Goal: Information Seeking & Learning: Understand process/instructions

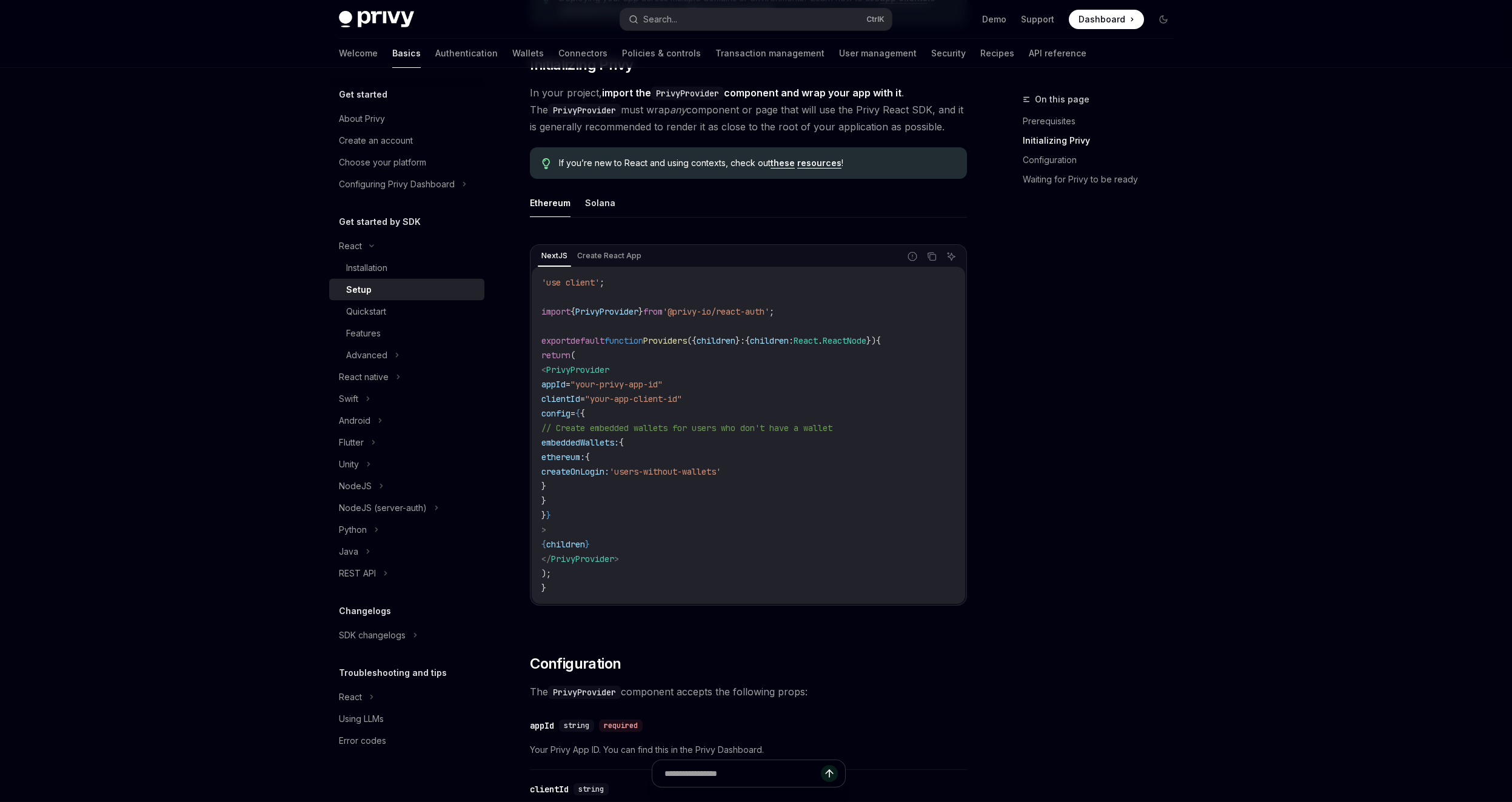
scroll to position [251, 0]
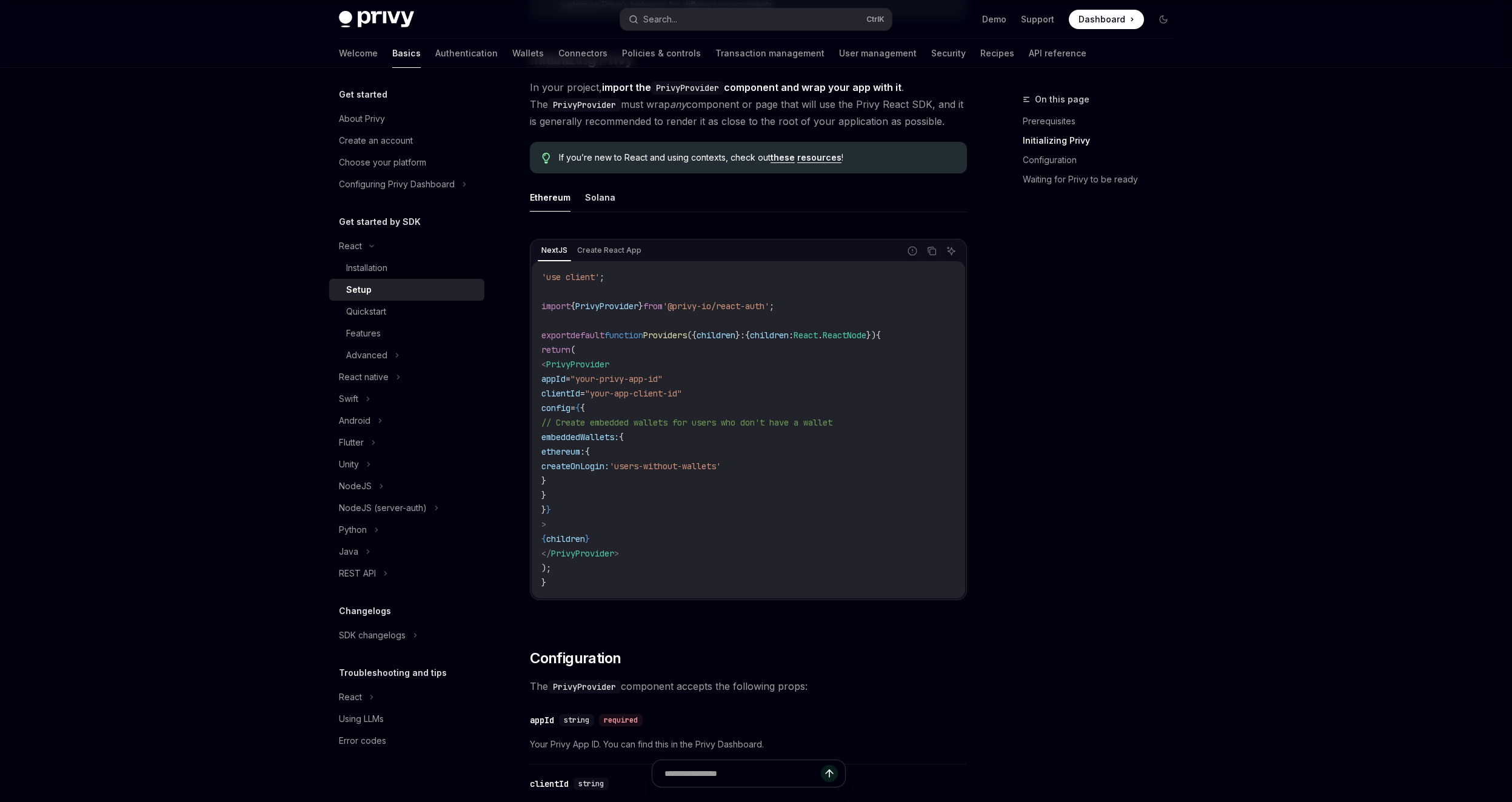
click at [583, 276] on span "'use client'" at bounding box center [571, 277] width 58 height 11
click at [582, 277] on span "'use client'" at bounding box center [571, 277] width 58 height 11
click at [573, 281] on span "'use client'" at bounding box center [571, 277] width 58 height 11
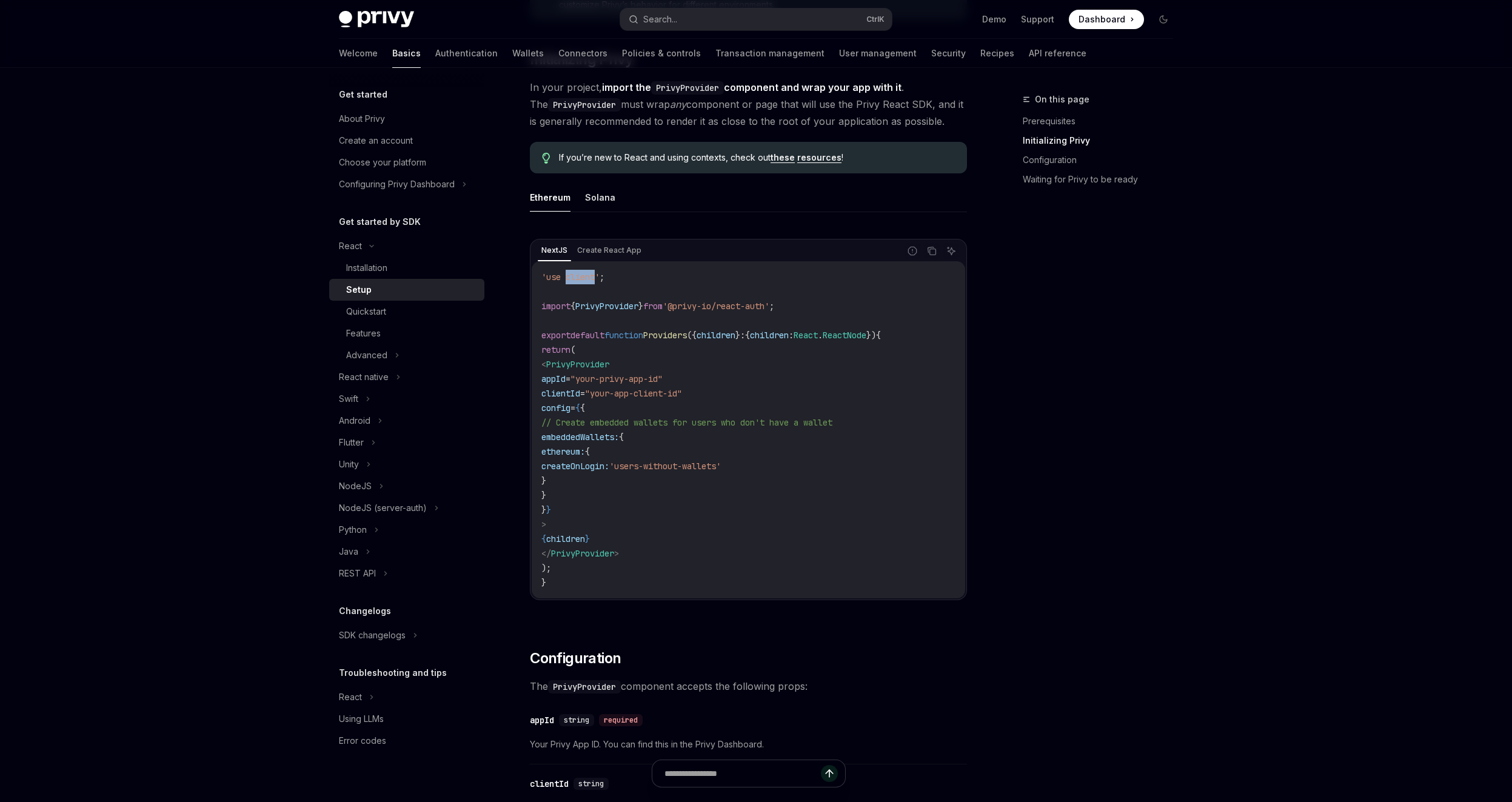
click at [573, 281] on span "'use client'" at bounding box center [571, 277] width 58 height 11
click at [576, 279] on span "'use client'" at bounding box center [571, 277] width 58 height 11
click at [578, 279] on span "'use client'" at bounding box center [571, 277] width 58 height 11
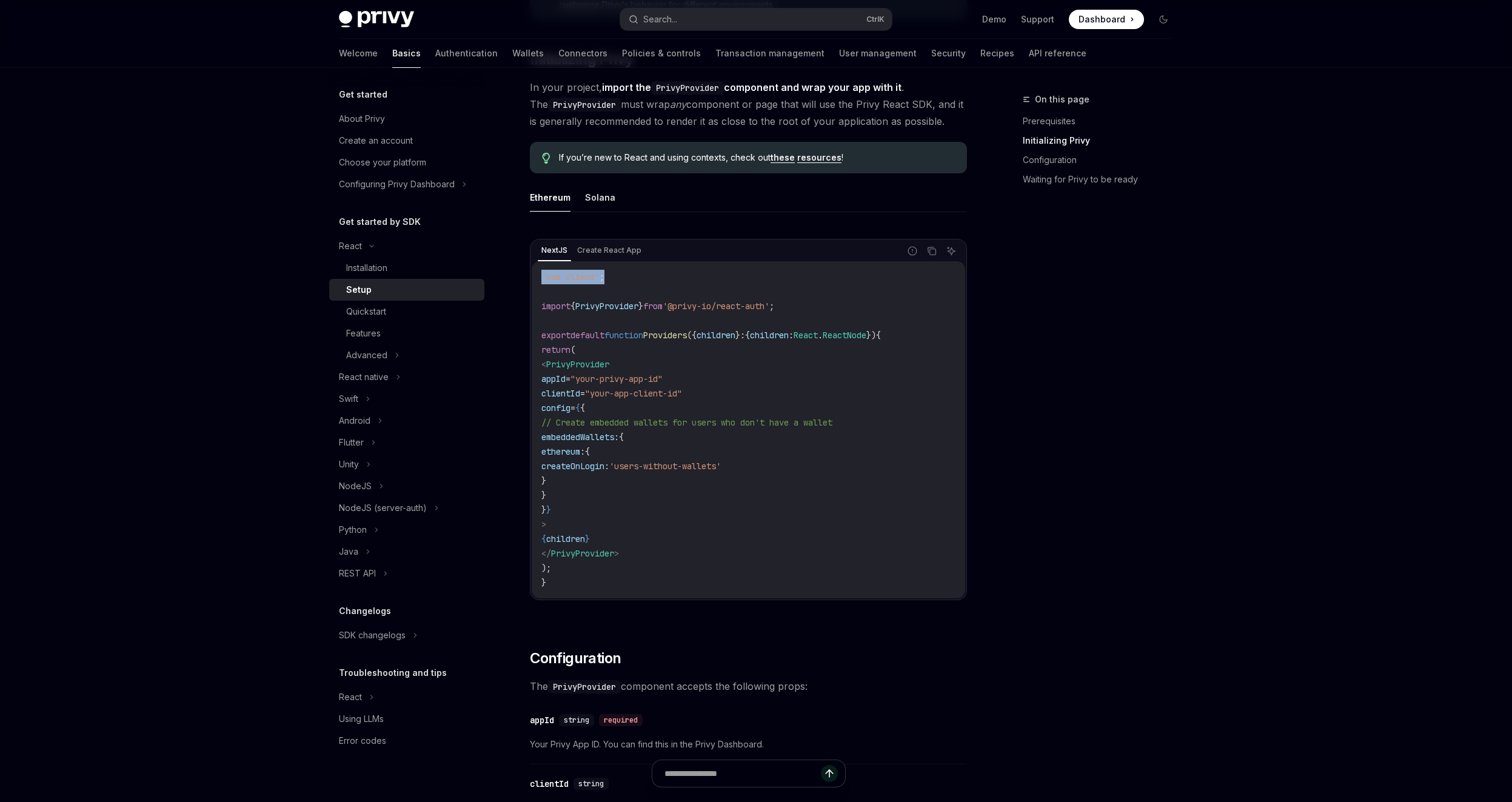
click at [578, 279] on span "'use client'" at bounding box center [571, 277] width 58 height 11
click at [580, 284] on code "'use client' ; import { PrivyProvider } from '@privy-io/react-auth' ; export de…" at bounding box center [749, 430] width 414 height 320
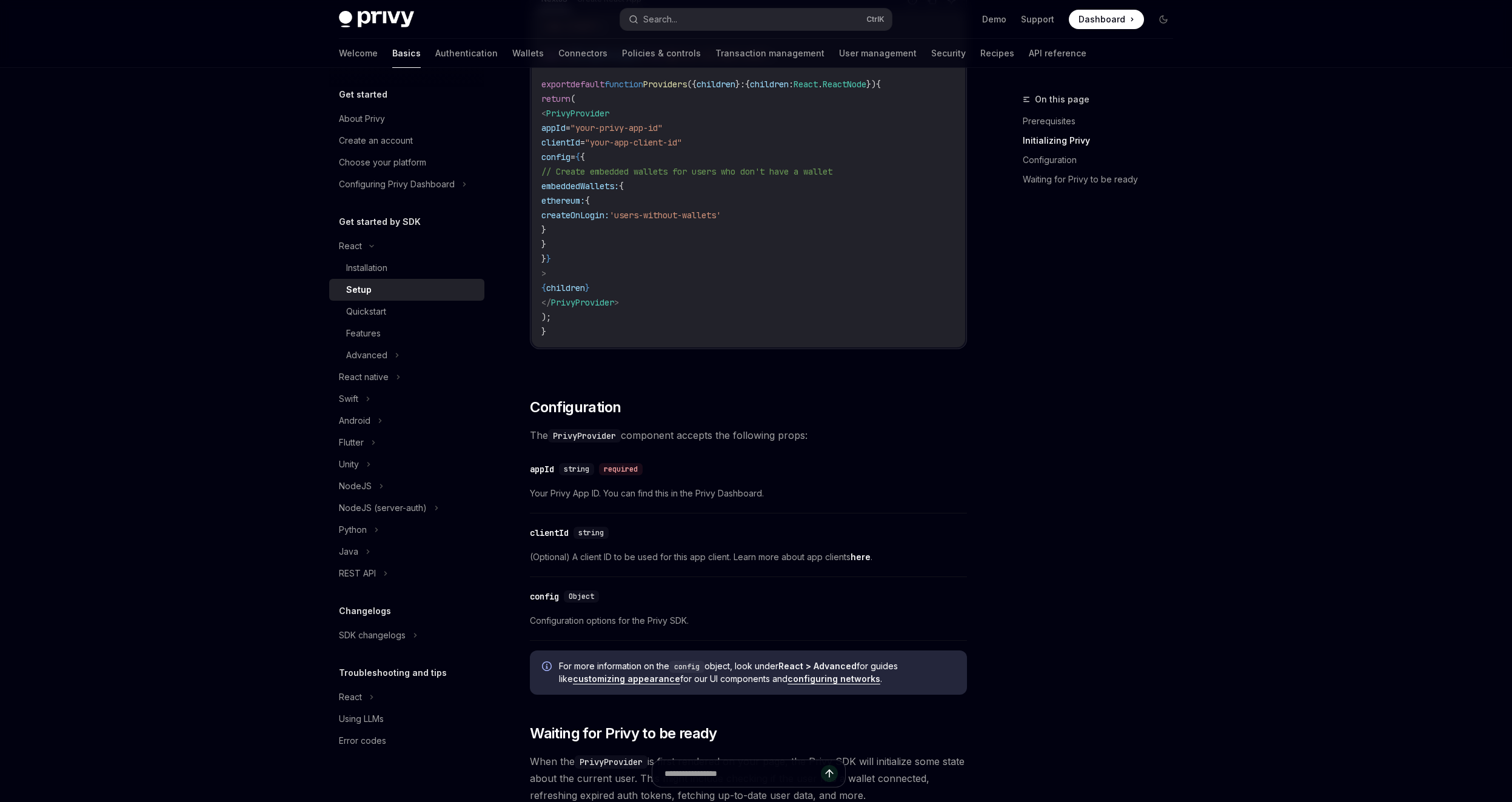
click at [679, 437] on span "The PrivyProvider component accepts the following props:" at bounding box center [748, 435] width 437 height 17
click at [710, 438] on span "The PrivyProvider component accepts the following props:" at bounding box center [748, 435] width 437 height 17
click at [703, 438] on span "The PrivyProvider component accepts the following props:" at bounding box center [748, 435] width 437 height 17
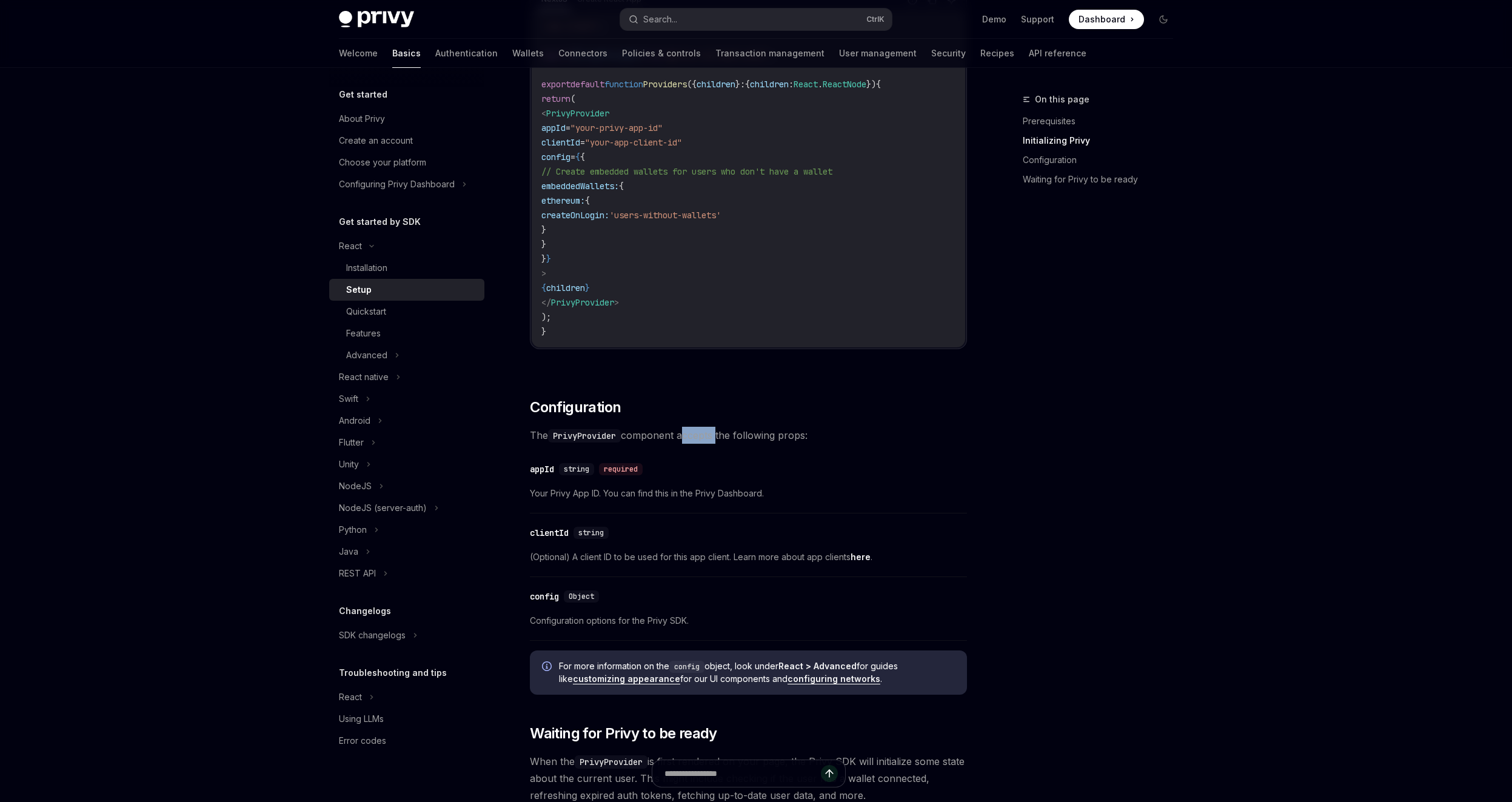
click at [703, 438] on span "The PrivyProvider component accepts the following props:" at bounding box center [748, 435] width 437 height 17
click at [701, 430] on span "The PrivyProvider component accepts the following props:" at bounding box center [748, 435] width 437 height 17
click at [701, 433] on span "The PrivyProvider component accepts the following props:" at bounding box center [748, 435] width 437 height 17
click at [701, 434] on span "The PrivyProvider component accepts the following props:" at bounding box center [748, 435] width 437 height 17
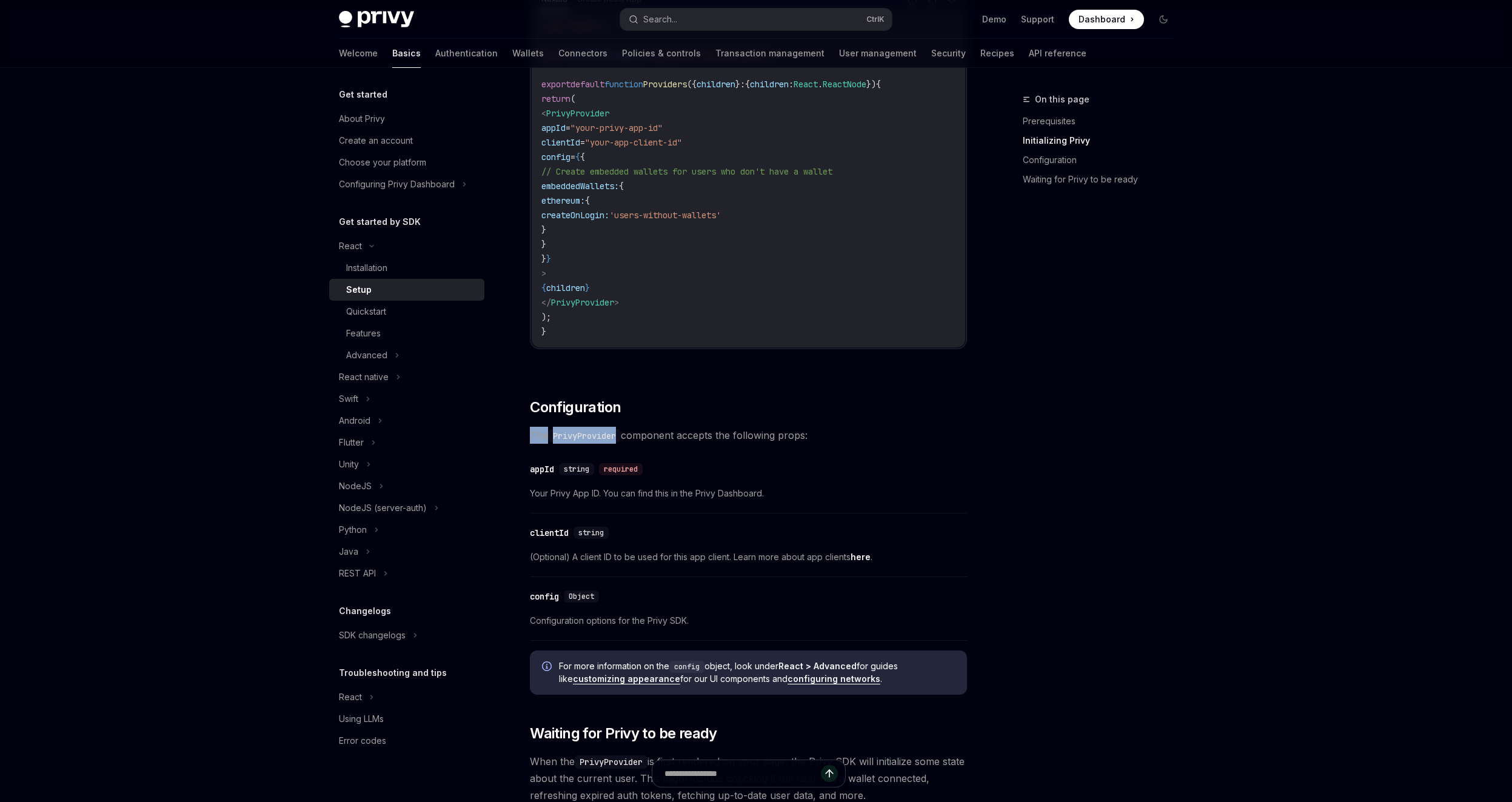
click at [700, 434] on span "The PrivyProvider component accepts the following props:" at bounding box center [748, 435] width 437 height 17
click at [699, 436] on span "The PrivyProvider component accepts the following props:" at bounding box center [748, 435] width 437 height 17
click at [703, 434] on span "The PrivyProvider component accepts the following props:" at bounding box center [748, 435] width 437 height 17
click at [702, 438] on span "The PrivyProvider component accepts the following props:" at bounding box center [748, 435] width 437 height 17
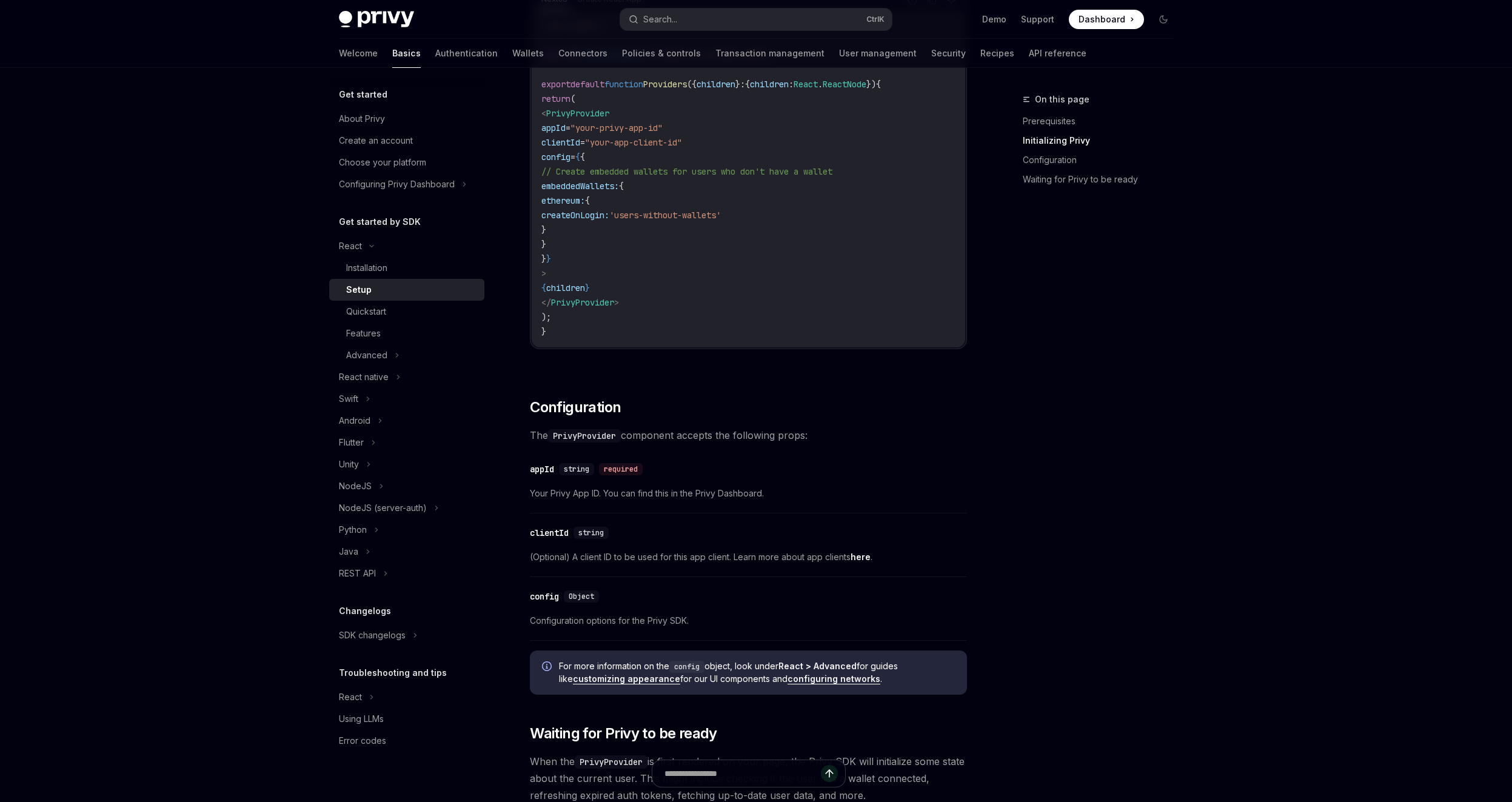
click at [701, 437] on span "The PrivyProvider component accepts the following props:" at bounding box center [748, 435] width 437 height 17
click at [702, 436] on span "The PrivyProvider component accepts the following props:" at bounding box center [748, 435] width 437 height 17
click at [701, 436] on span "The PrivyProvider component accepts the following props:" at bounding box center [748, 435] width 437 height 17
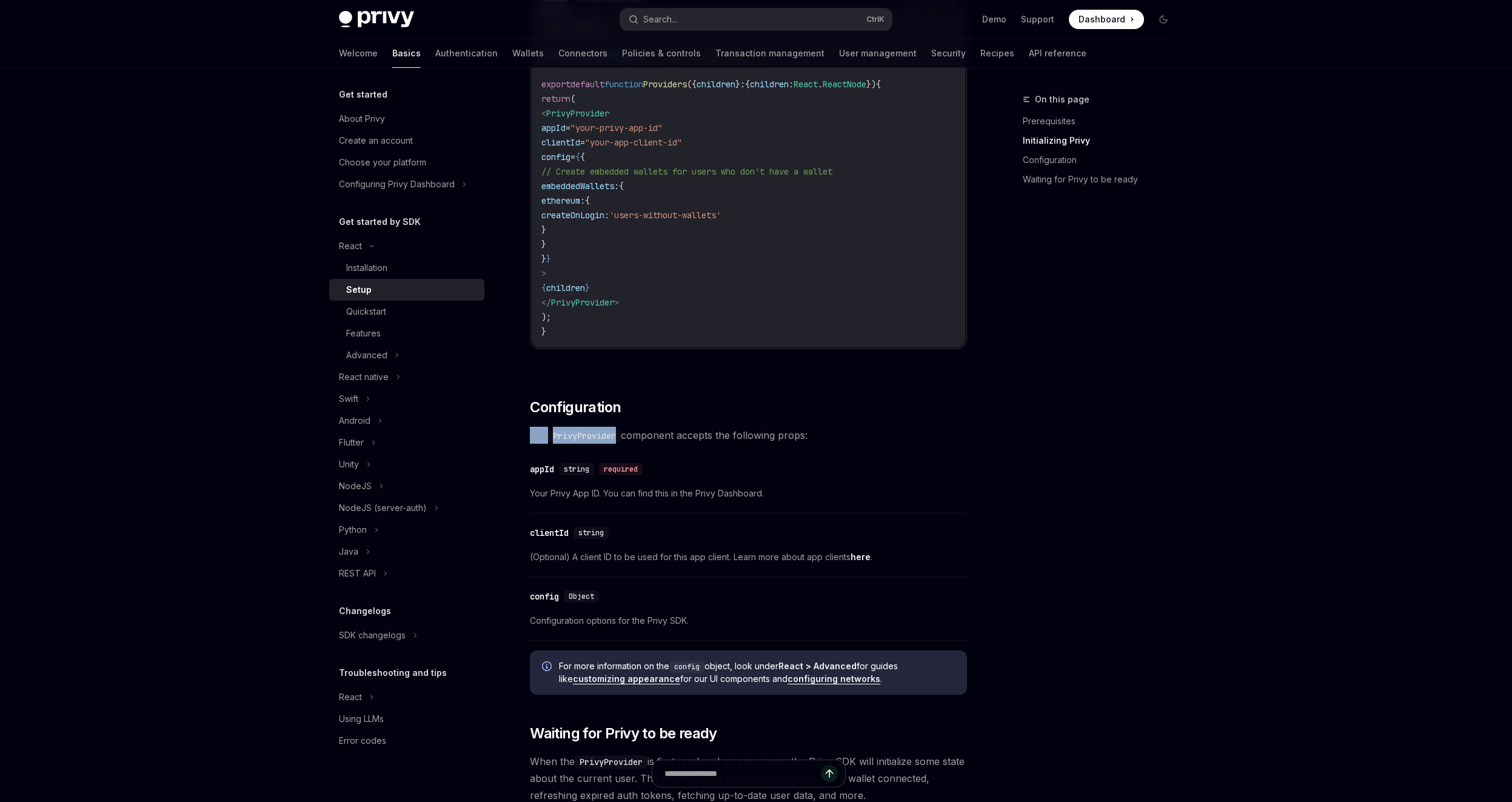
click at [700, 437] on span "The PrivyProvider component accepts the following props:" at bounding box center [748, 435] width 437 height 17
click at [700, 437] on span "The PrivyProvider component accepts the following props:" at bounding box center [748, 435] width 437 height 17
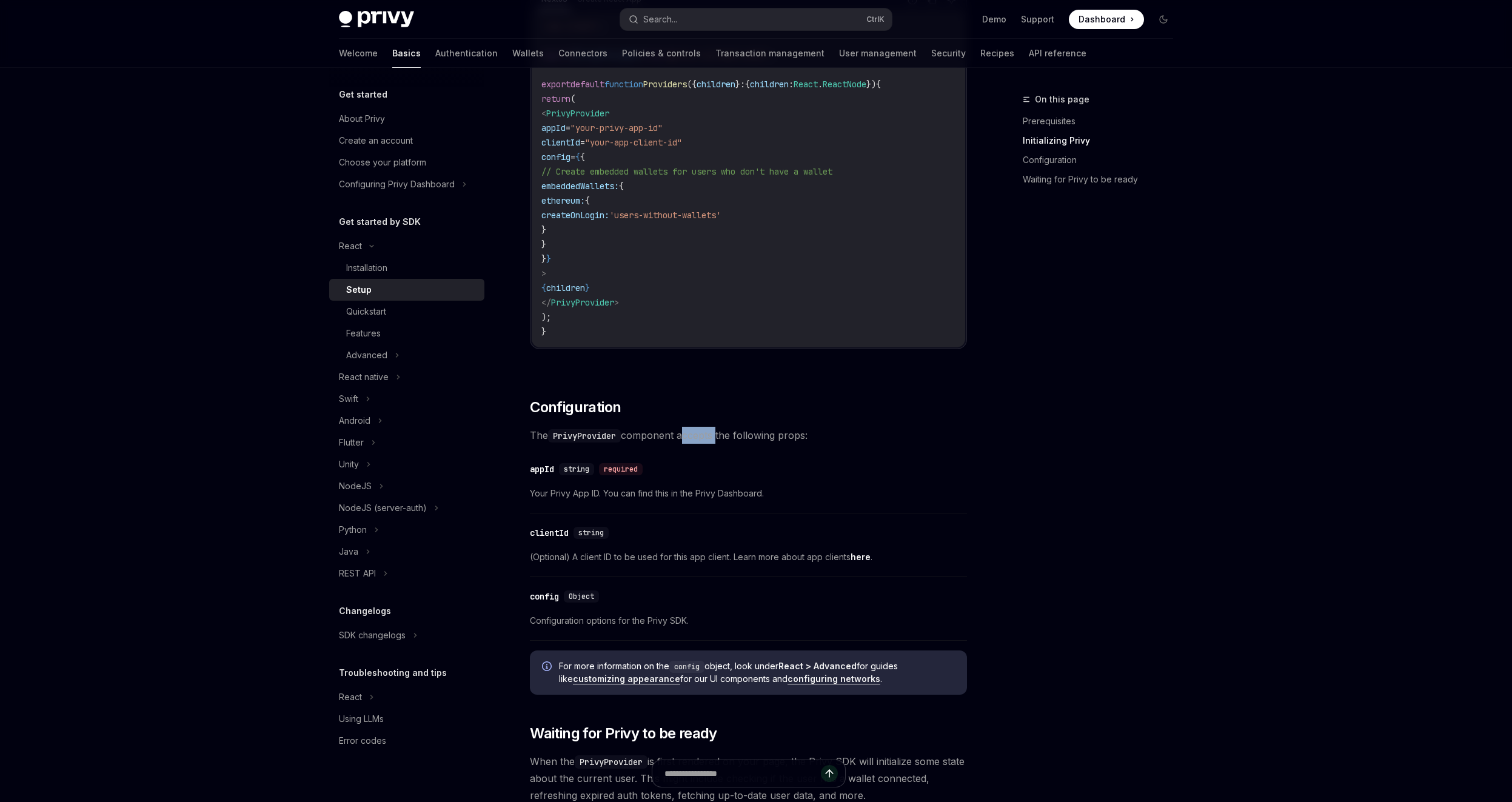
click at [700, 437] on span "The PrivyProvider component accepts the following props:" at bounding box center [748, 435] width 437 height 17
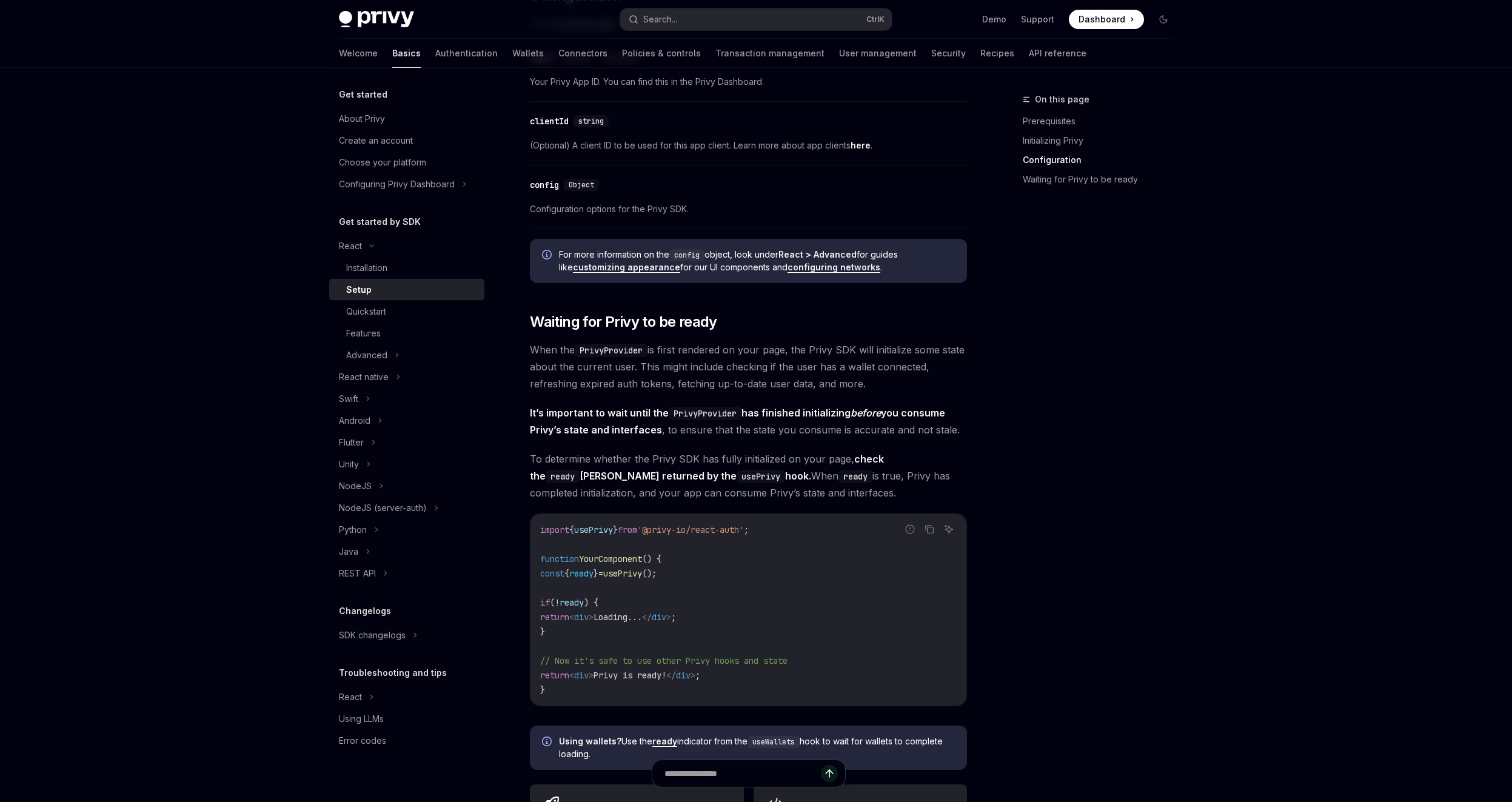
scroll to position [920, 0]
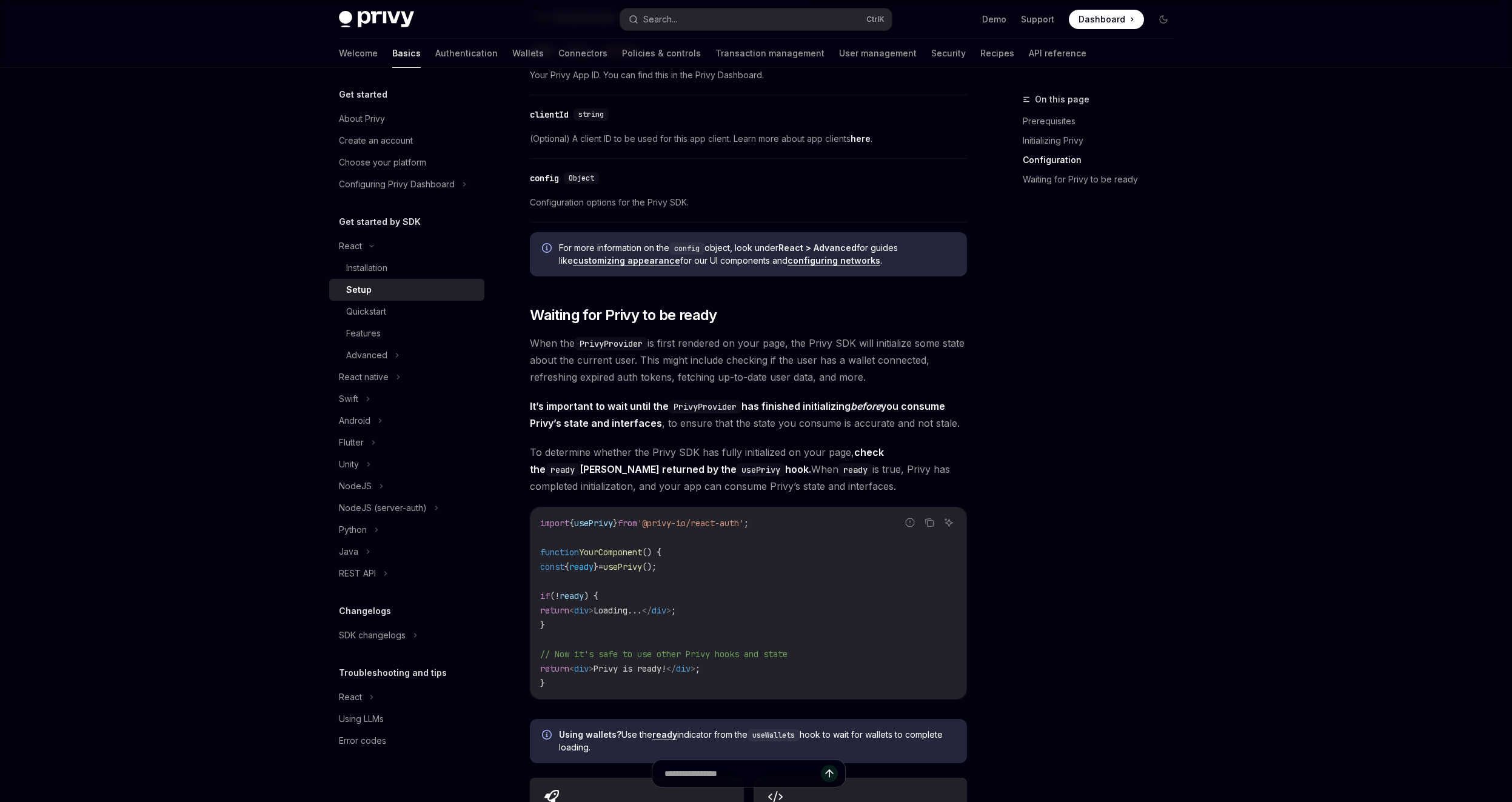
click at [731, 341] on span "When the PrivyProvider is first rendered on your page, the Privy SDK will initi…" at bounding box center [748, 360] width 437 height 51
drag, startPoint x: 673, startPoint y: 347, endPoint x: 786, endPoint y: 345, distance: 113.0
click at [786, 345] on span "When the PrivyProvider is first rendered on your page, the Privy SDK will initi…" at bounding box center [748, 360] width 437 height 51
click at [787, 345] on span "When the PrivyProvider is first rendered on your page, the Privy SDK will initi…" at bounding box center [748, 360] width 437 height 51
drag, startPoint x: 791, startPoint y: 345, endPoint x: 687, endPoint y: 341, distance: 104.1
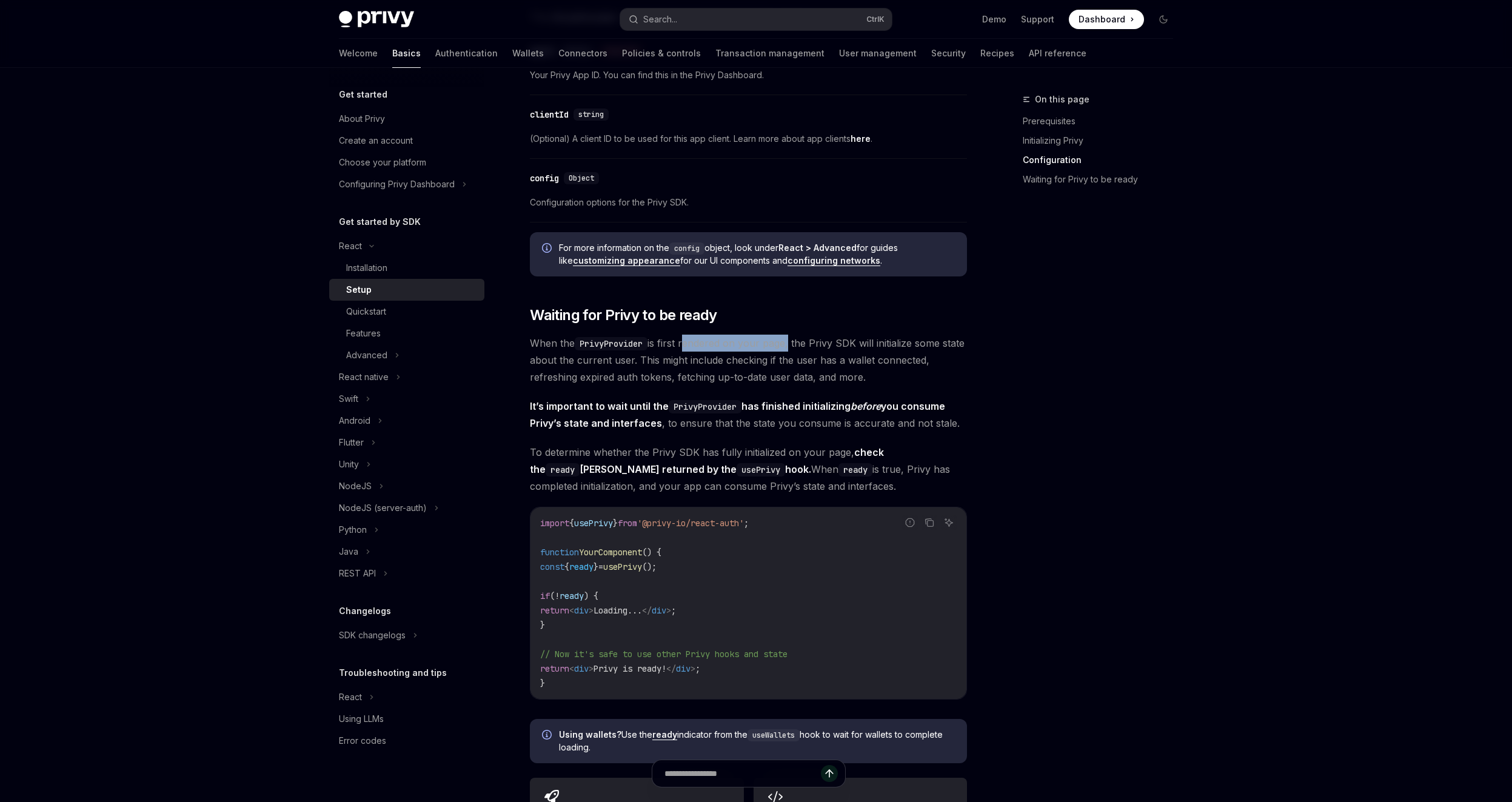
click at [687, 341] on span "When the PrivyProvider is first rendered on your page, the Privy SDK will initi…" at bounding box center [748, 360] width 437 height 51
drag, startPoint x: 685, startPoint y: 350, endPoint x: 904, endPoint y: 347, distance: 219.0
click at [904, 347] on span "When the PrivyProvider is first rendered on your page, the Privy SDK will initi…" at bounding box center [748, 360] width 437 height 51
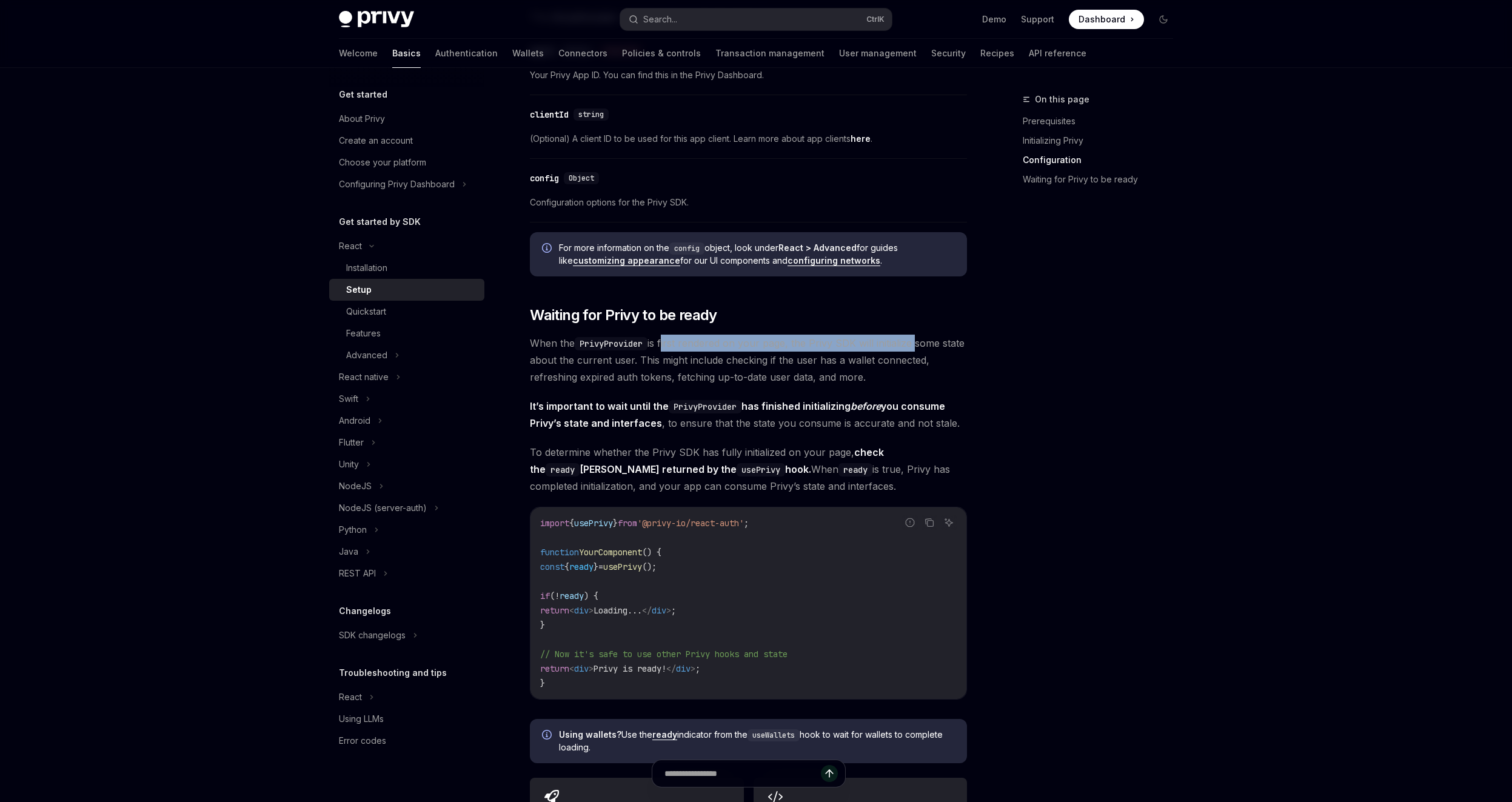
drag, startPoint x: 891, startPoint y: 344, endPoint x: 665, endPoint y: 350, distance: 226.1
click at [665, 350] on span "When the PrivyProvider is first rendered on your page, the Privy SDK will initi…" at bounding box center [748, 360] width 437 height 51
click at [669, 341] on span "When the PrivyProvider is first rendered on your page, the Privy SDK will initi…" at bounding box center [748, 360] width 437 height 51
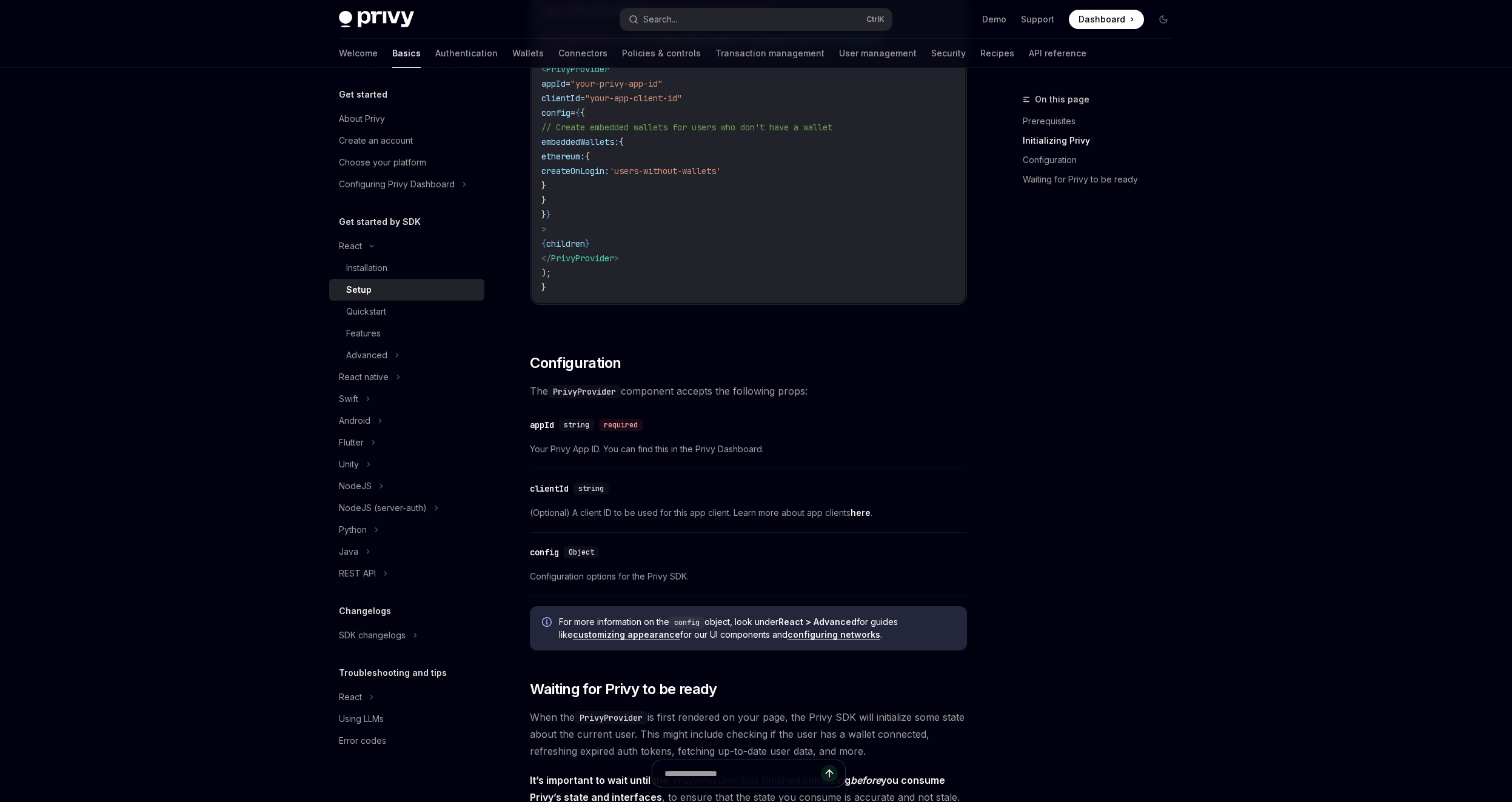
scroll to position [543, 0]
click at [578, 395] on code "PrivyProvider" at bounding box center [584, 395] width 73 height 13
click at [592, 396] on code "PrivyProvider" at bounding box center [584, 395] width 73 height 13
click at [589, 395] on code "PrivyProvider" at bounding box center [584, 395] width 73 height 13
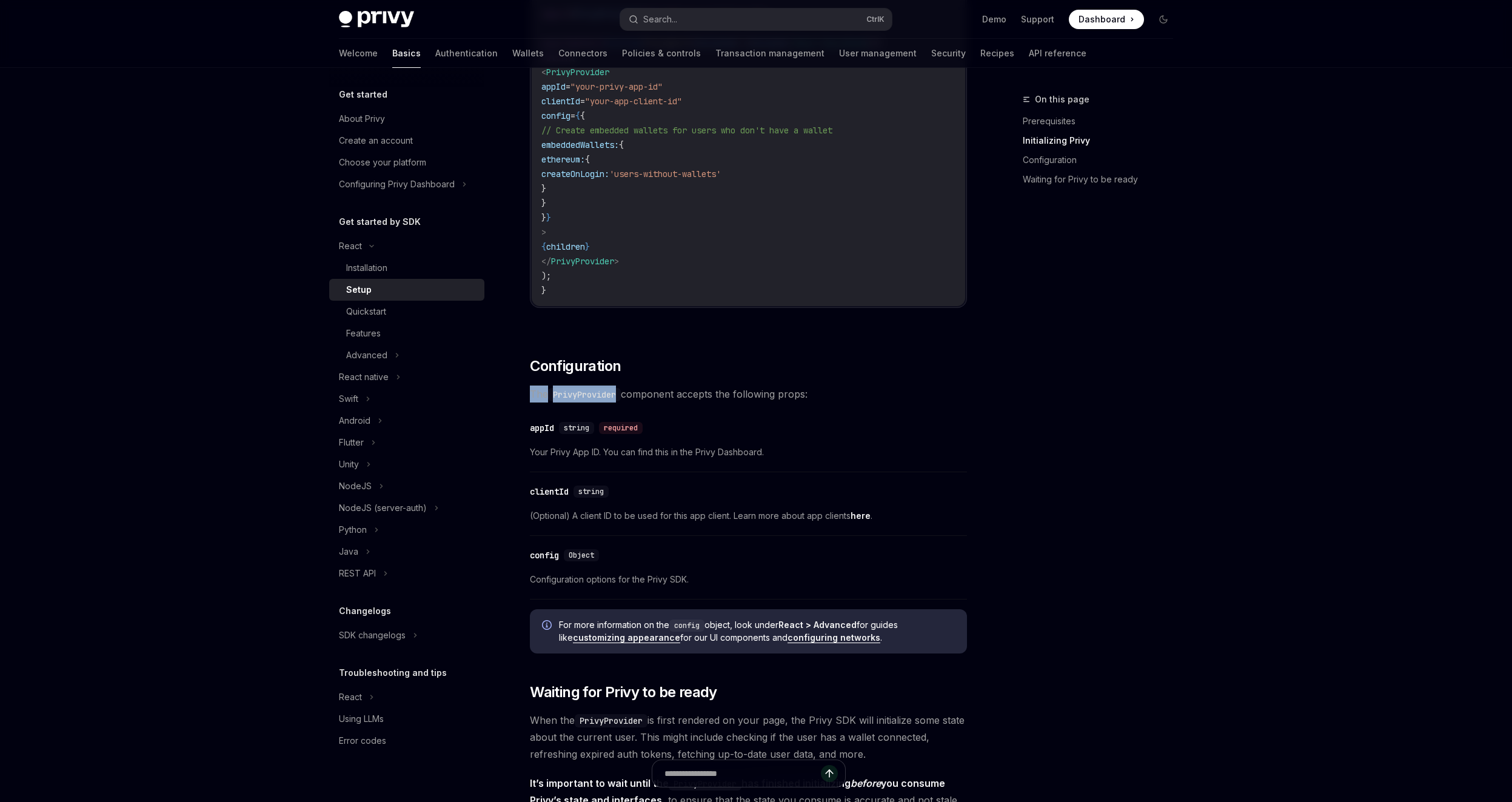
click at [589, 395] on code "PrivyProvider" at bounding box center [584, 395] width 73 height 13
click at [587, 395] on code "PrivyProvider" at bounding box center [584, 395] width 73 height 13
click at [584, 395] on code "PrivyProvider" at bounding box center [584, 395] width 73 height 13
click at [586, 395] on code "PrivyProvider" at bounding box center [584, 395] width 73 height 13
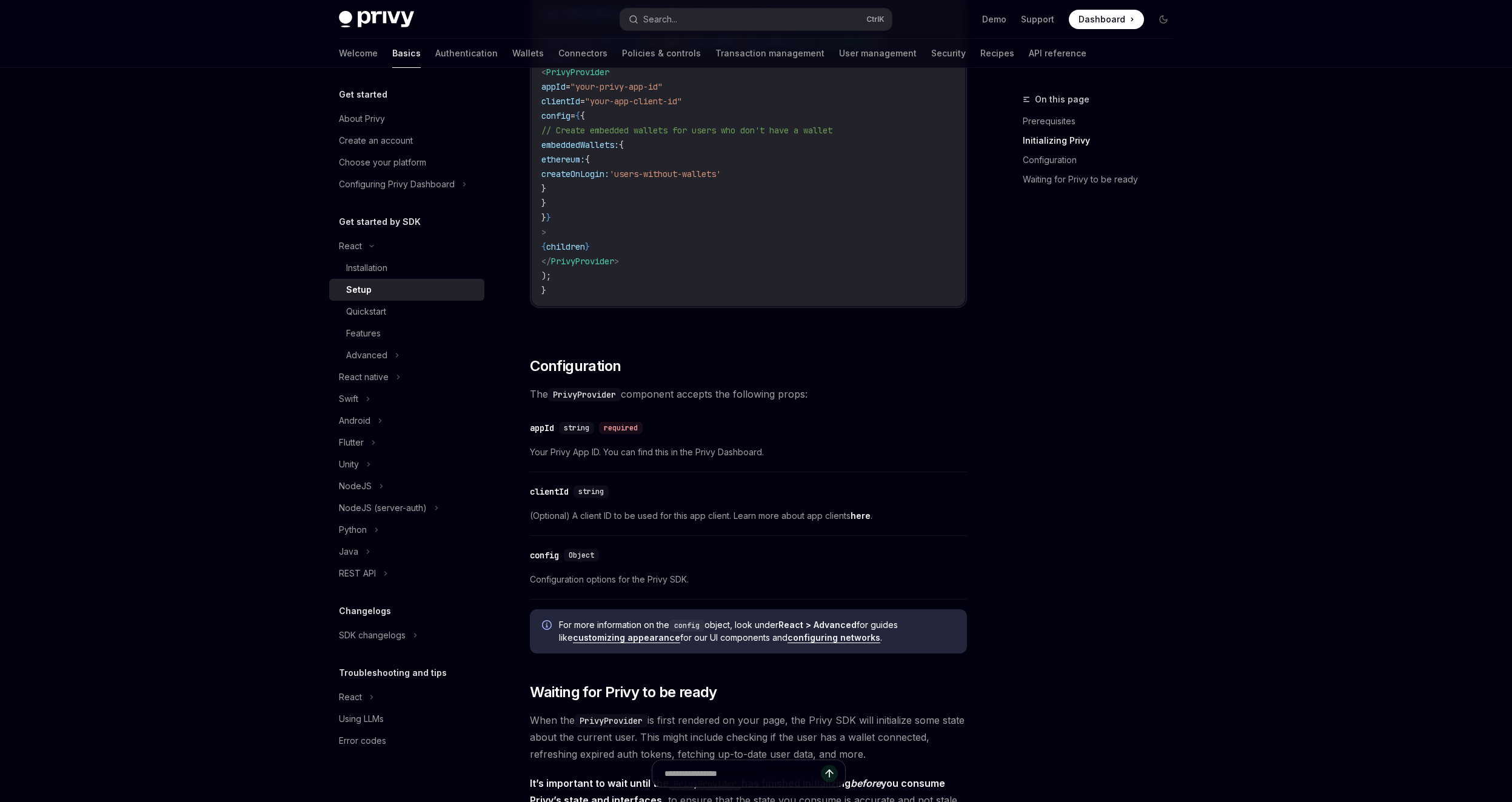
click at [586, 395] on code "PrivyProvider" at bounding box center [584, 395] width 73 height 13
click at [586, 397] on code "PrivyProvider" at bounding box center [584, 395] width 73 height 13
click at [588, 394] on code "PrivyProvider" at bounding box center [584, 395] width 73 height 13
click at [586, 397] on code "PrivyProvider" at bounding box center [584, 395] width 73 height 13
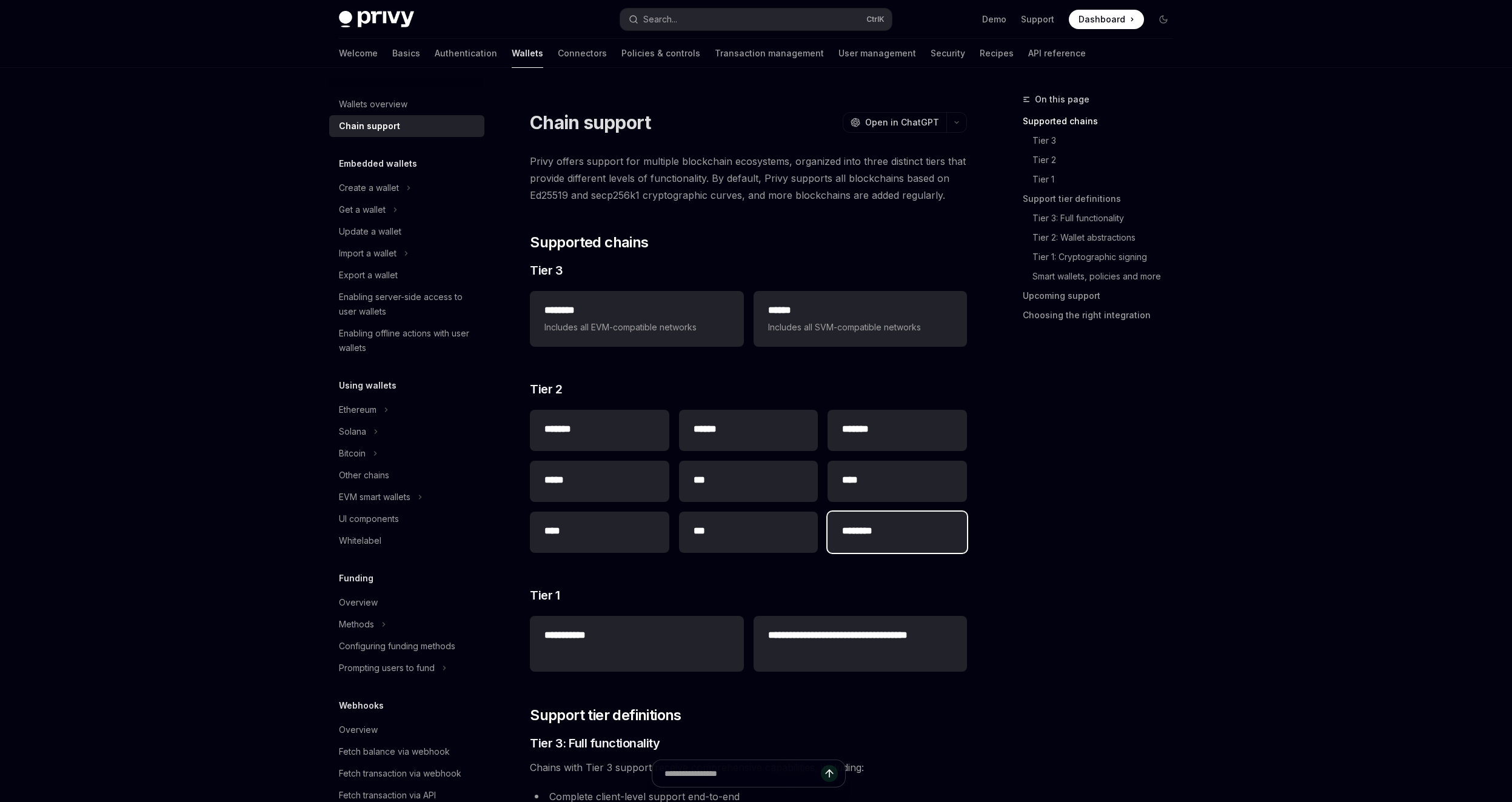
click at [885, 546] on div "********" at bounding box center [897, 532] width 140 height 41
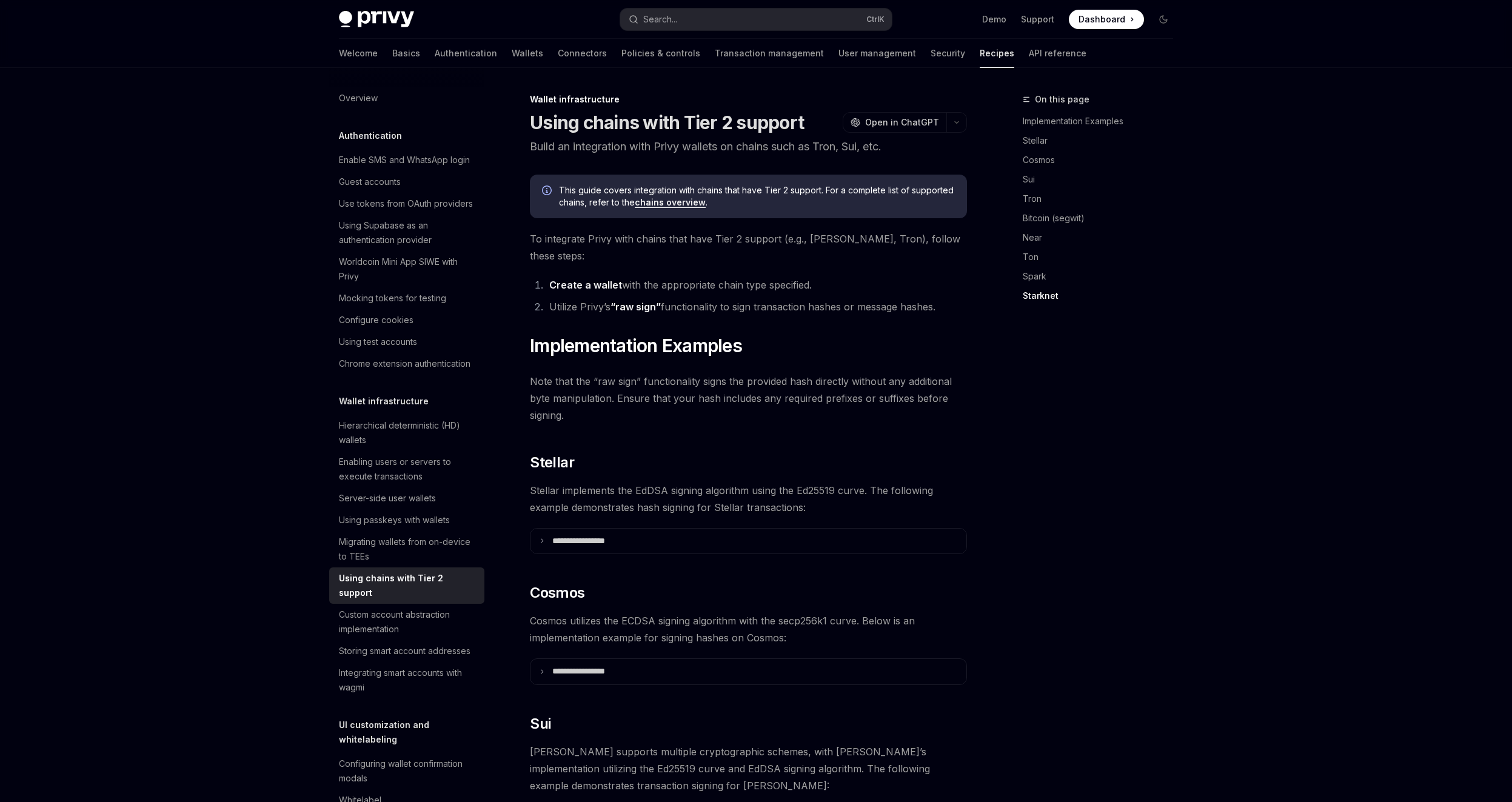
scroll to position [1379, 0]
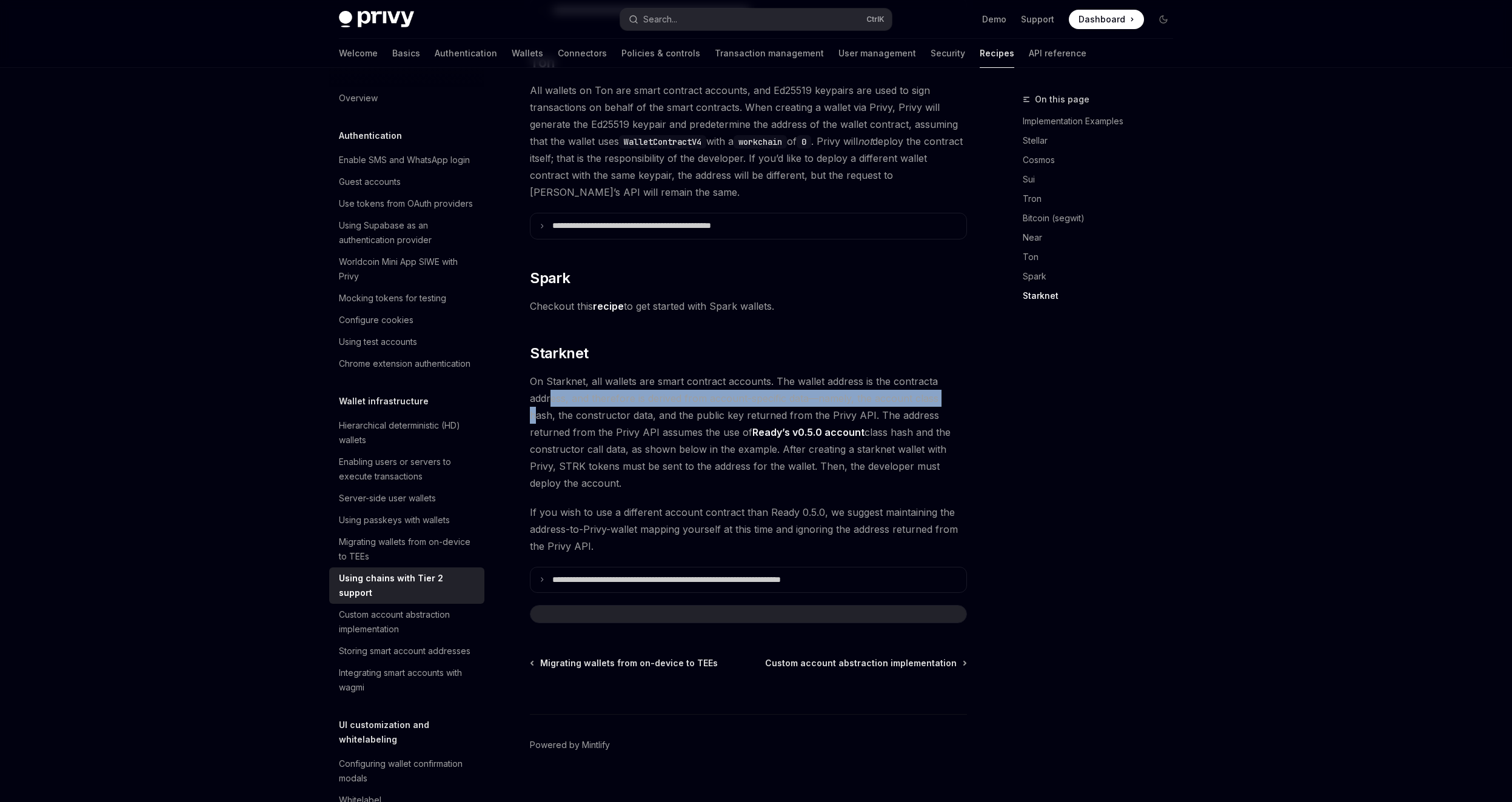
drag, startPoint x: 947, startPoint y: 378, endPoint x: 553, endPoint y: 376, distance: 394.0
click at [553, 376] on span "On Starknet, all wallets are smart contract accounts. The wallet address is the…" at bounding box center [748, 432] width 437 height 119
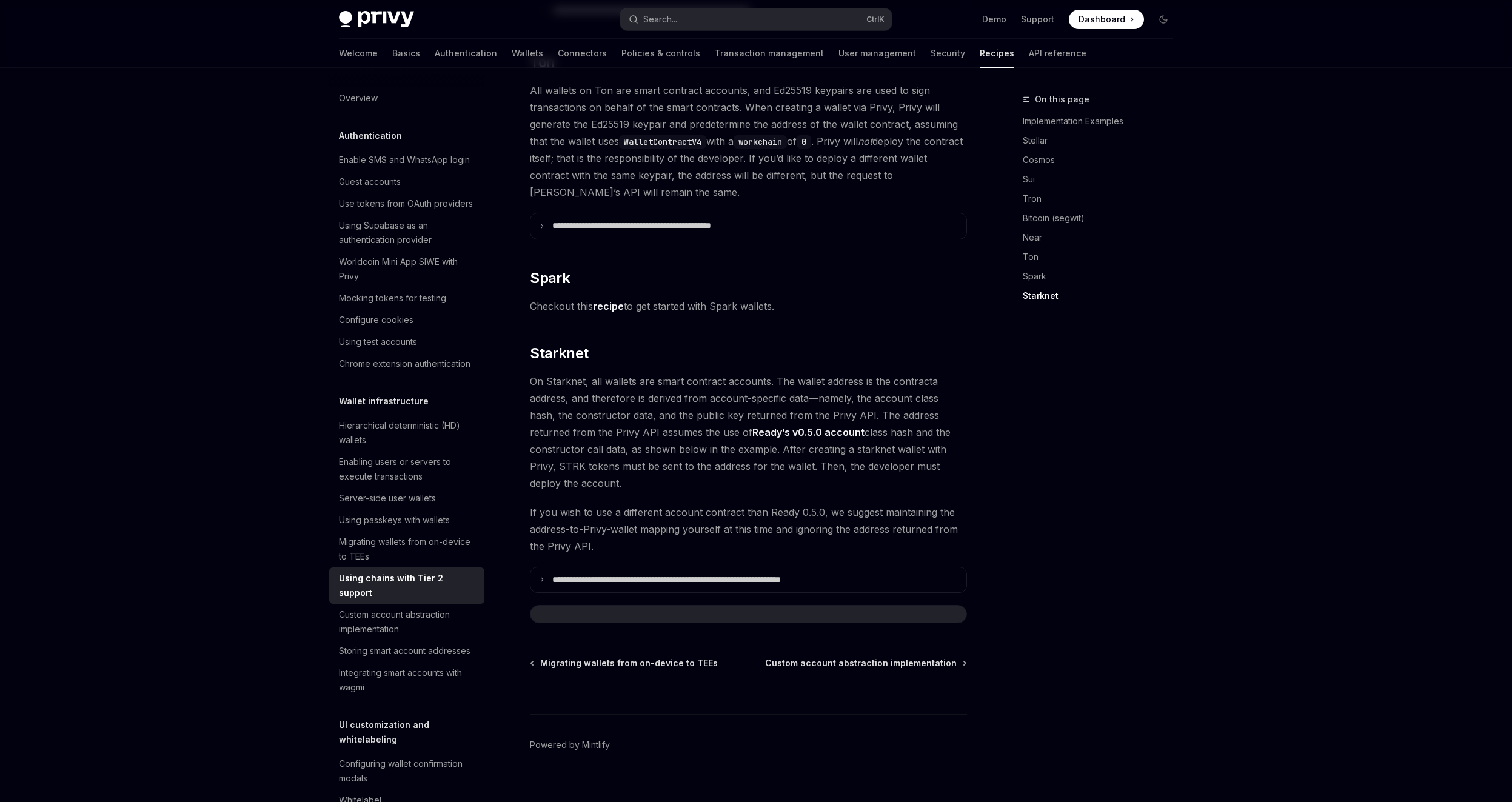
click at [553, 376] on span "On Starknet, all wallets are smart contract accounts. The wallet address is the…" at bounding box center [748, 432] width 437 height 119
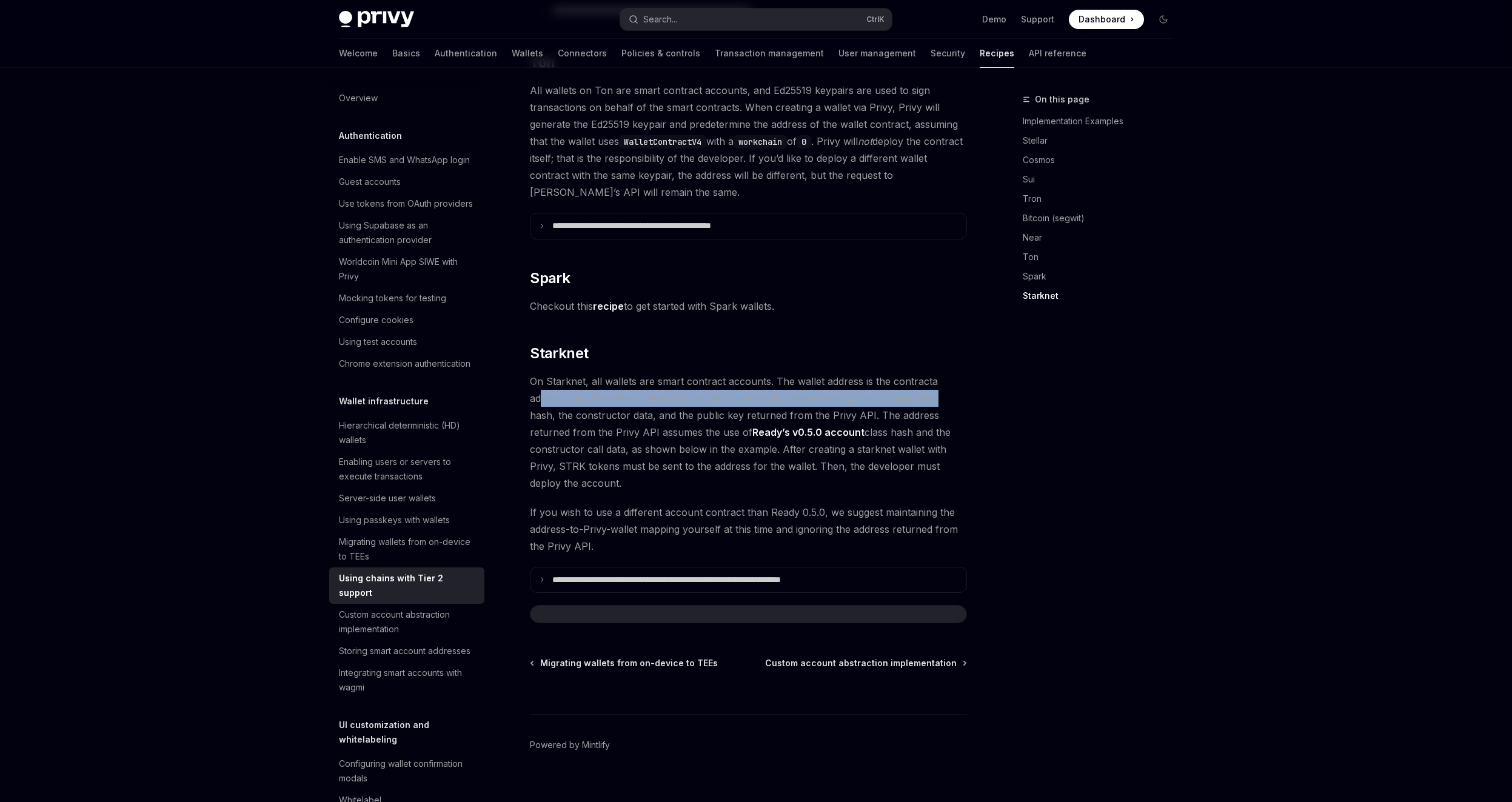
drag, startPoint x: 543, startPoint y: 384, endPoint x: 936, endPoint y: 380, distance: 393.0
click at [936, 380] on span "On Starknet, all wallets are smart contract accounts. The wallet address is the…" at bounding box center [748, 432] width 437 height 119
click at [937, 380] on span "On Starknet, all wallets are smart contract accounts. The wallet address is the…" at bounding box center [748, 432] width 437 height 119
drag, startPoint x: 944, startPoint y: 380, endPoint x: 577, endPoint y: 379, distance: 367.0
click at [577, 379] on span "On Starknet, all wallets are smart contract accounts. The wallet address is the…" at bounding box center [748, 432] width 437 height 119
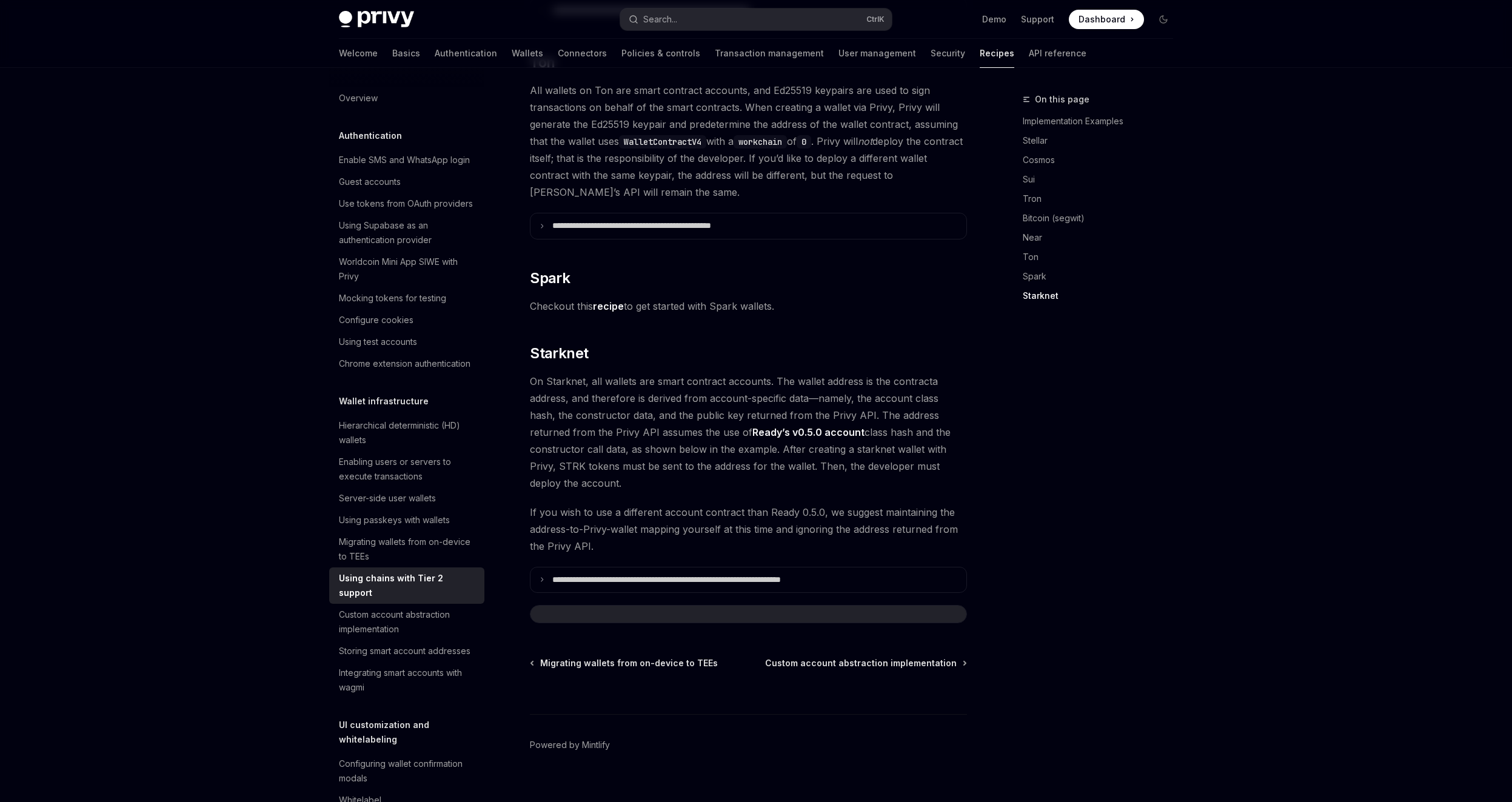
click at [577, 376] on span "On Starknet, all wallets are smart contract accounts. The wallet address is the…" at bounding box center [748, 432] width 437 height 119
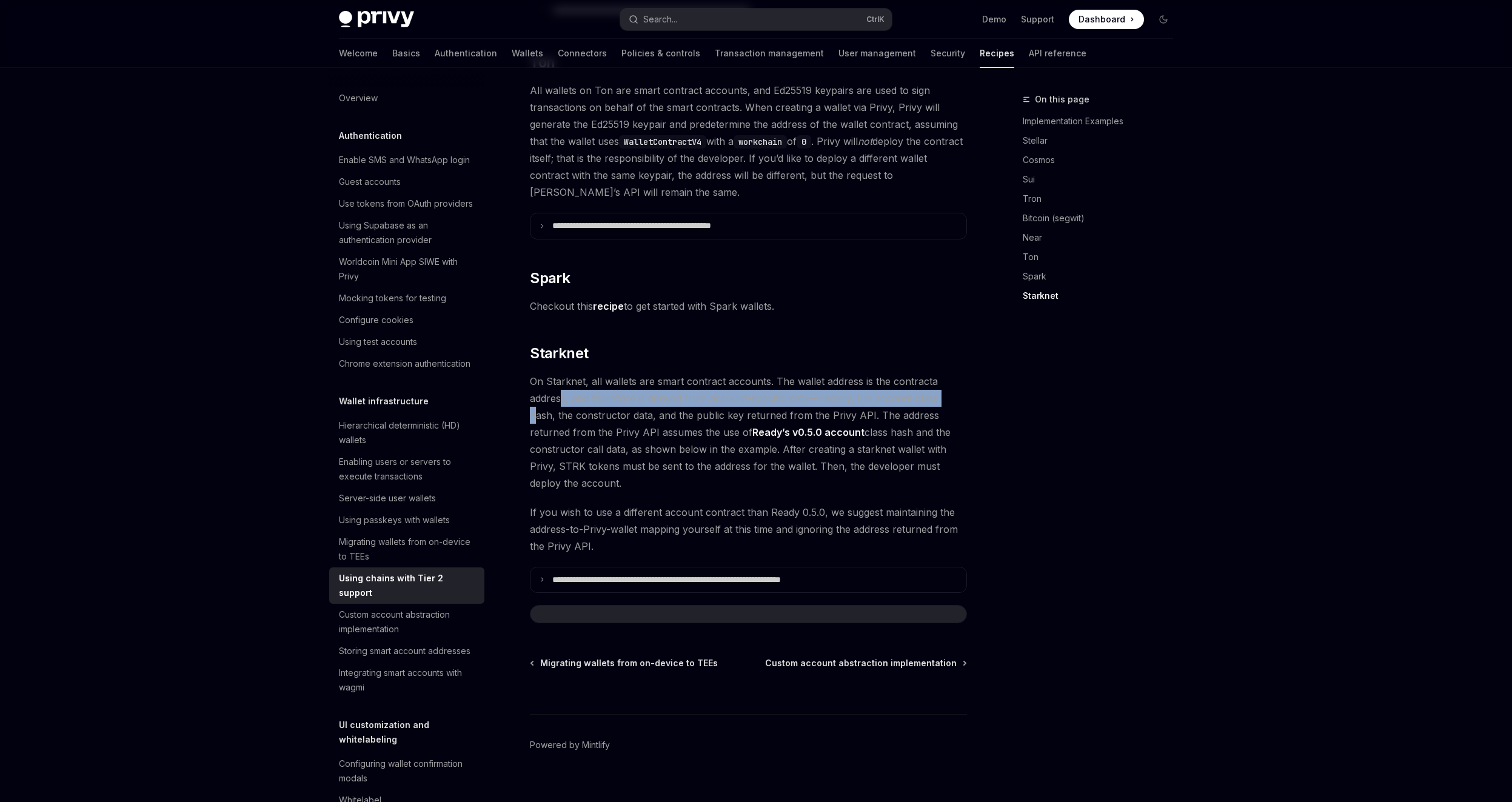
drag, startPoint x: 561, startPoint y: 380, endPoint x: 943, endPoint y: 376, distance: 382.0
click at [943, 376] on span "On Starknet, all wallets are smart contract accounts. The wallet address is the…" at bounding box center [748, 432] width 437 height 119
drag, startPoint x: 949, startPoint y: 380, endPoint x: 544, endPoint y: 384, distance: 405.0
click at [546, 387] on span "On Starknet, all wallets are smart contract accounts. The wallet address is the…" at bounding box center [748, 432] width 437 height 119
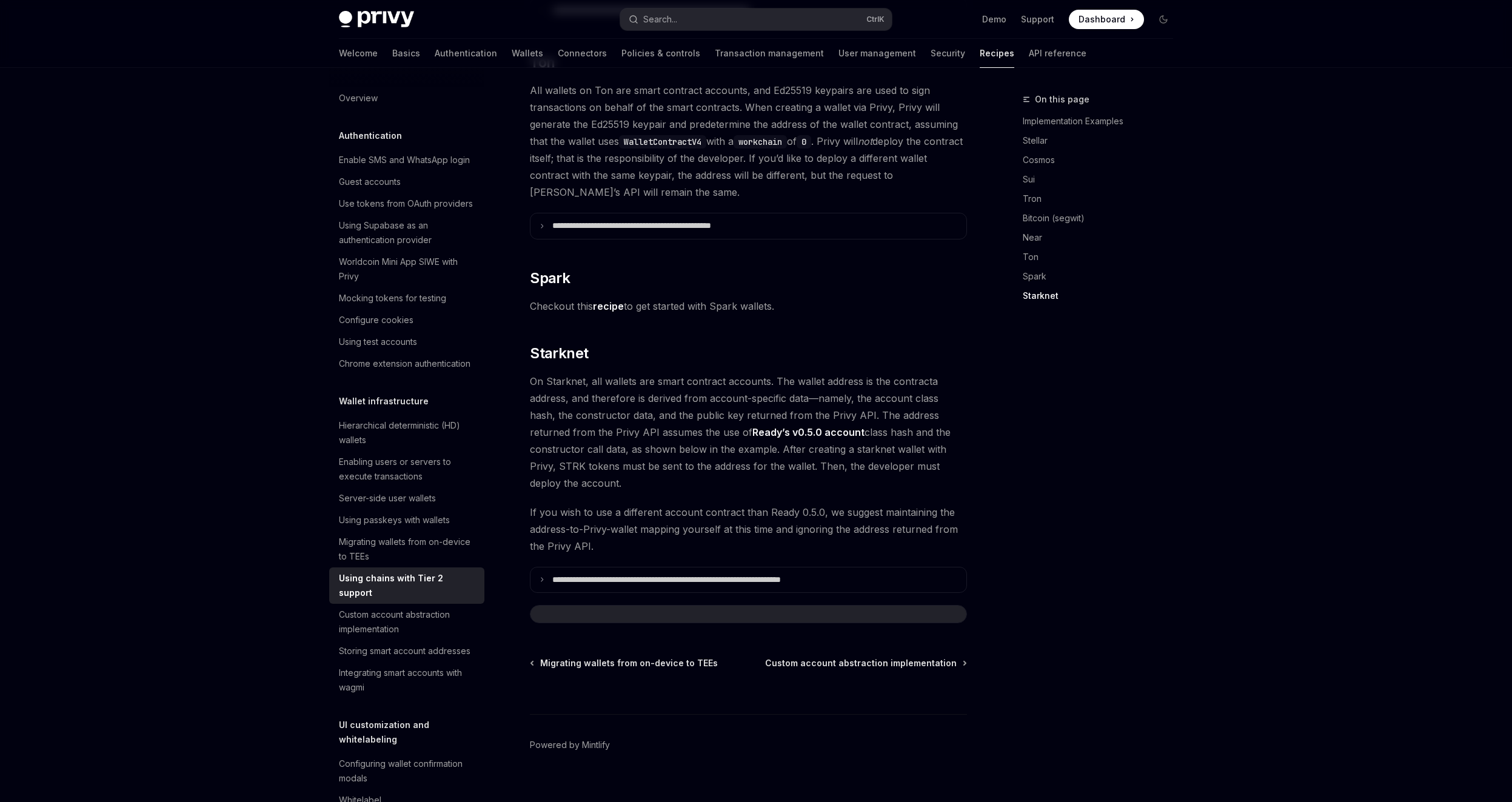
click at [544, 384] on span "On Starknet, all wallets are smart contract accounts. The wallet address is the…" at bounding box center [748, 432] width 437 height 119
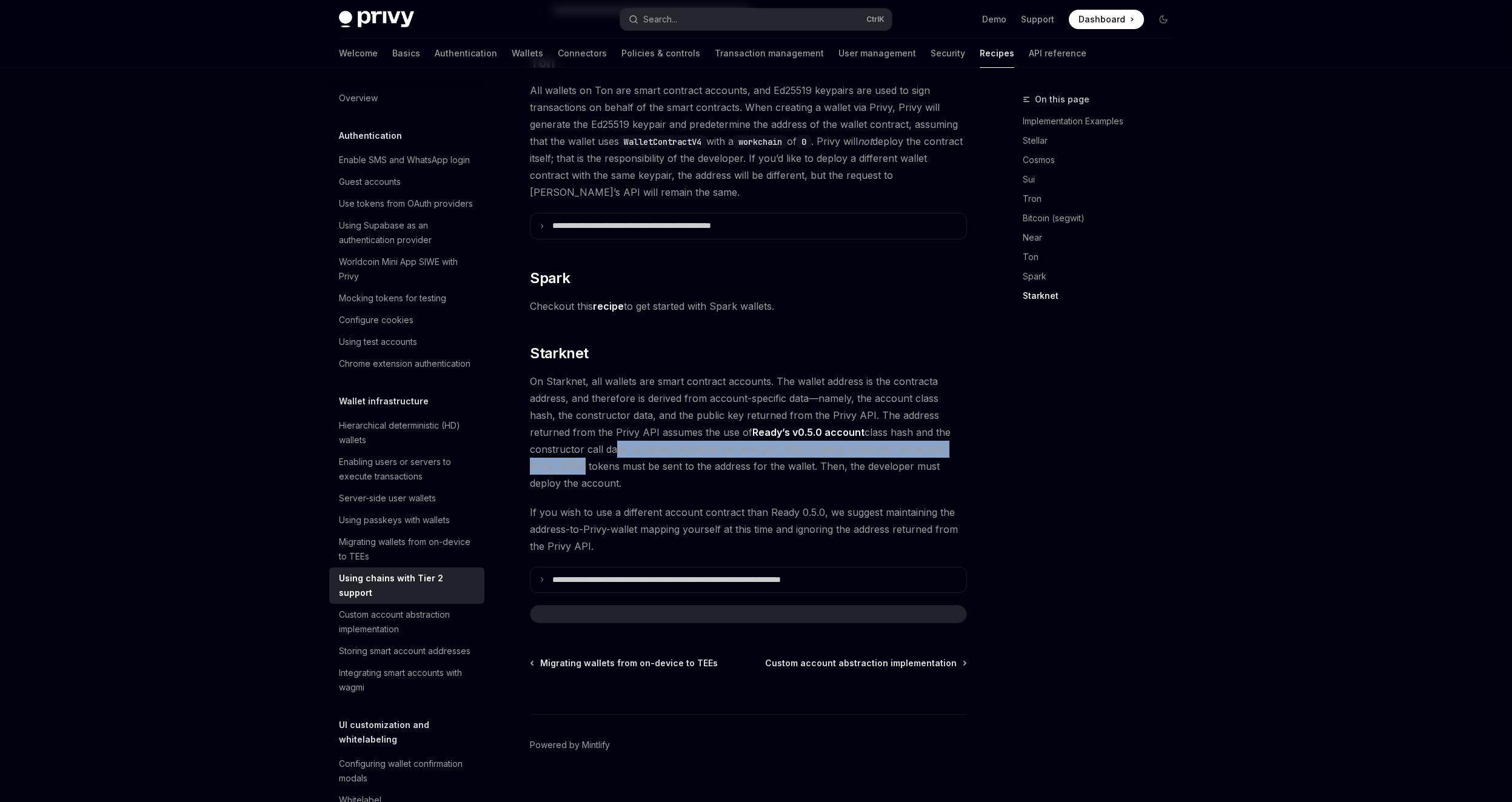
drag, startPoint x: 555, startPoint y: 438, endPoint x: 936, endPoint y: 429, distance: 381.1
click at [936, 429] on span "On Starknet, all wallets are smart contract accounts. The wallet address is the…" at bounding box center [748, 432] width 437 height 119
click at [935, 429] on span "On Starknet, all wallets are smart contract accounts. The wallet address is the…" at bounding box center [748, 432] width 437 height 119
drag, startPoint x: 926, startPoint y: 436, endPoint x: 550, endPoint y: 427, distance: 376.1
click at [550, 427] on span "On Starknet, all wallets are smart contract accounts. The wallet address is the…" at bounding box center [748, 432] width 437 height 119
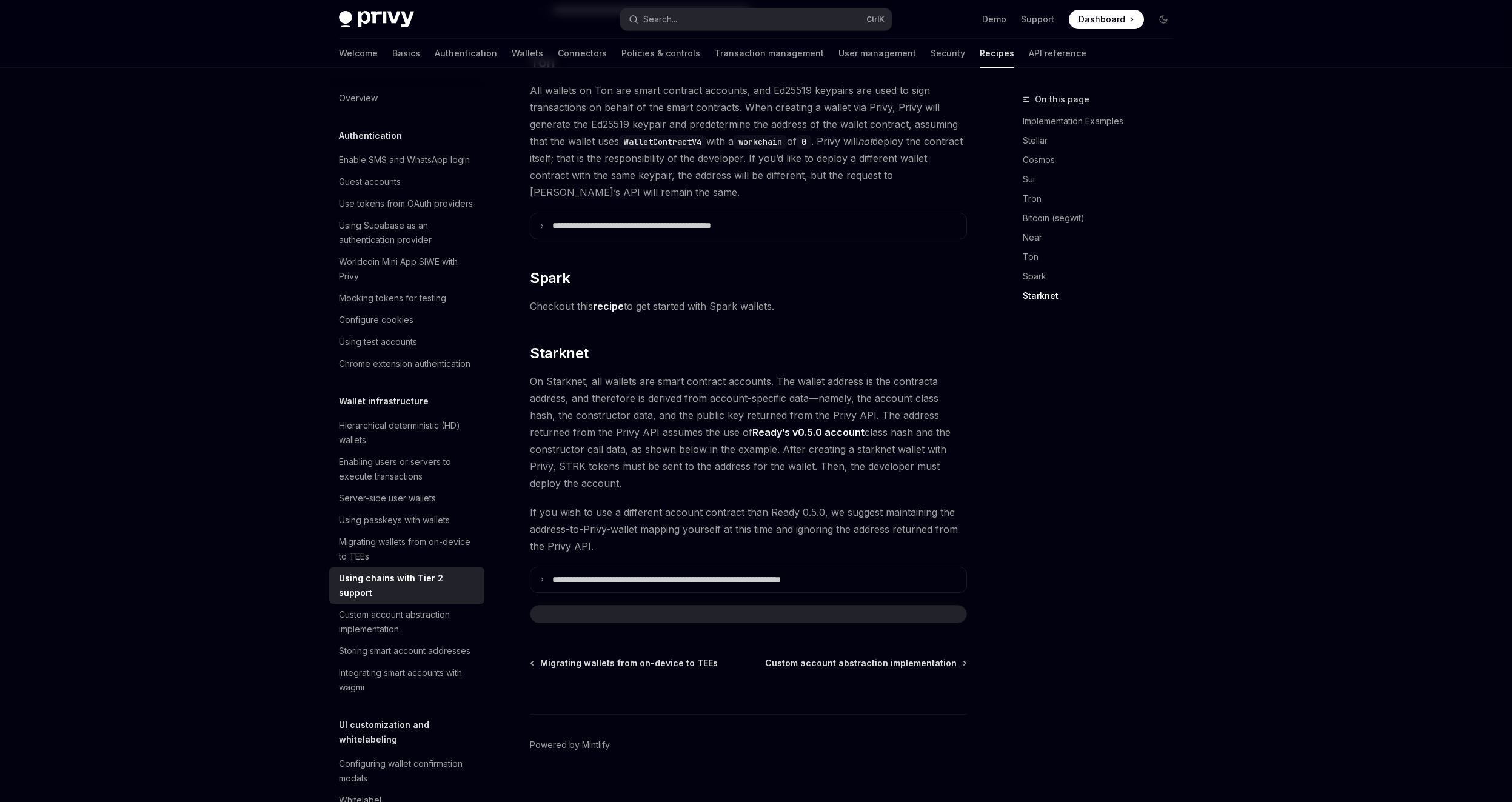
click at [550, 427] on span "On Starknet, all wallets are smart contract accounts. The wallet address is the…" at bounding box center [748, 432] width 437 height 119
drag, startPoint x: 898, startPoint y: 471, endPoint x: 917, endPoint y: 527, distance: 59.1
click at [917, 527] on span "If you wish to use a different account contract than Ready 0.5.0, we suggest ma…" at bounding box center [748, 529] width 437 height 51
drag, startPoint x: 936, startPoint y: 536, endPoint x: 868, endPoint y: 474, distance: 92.0
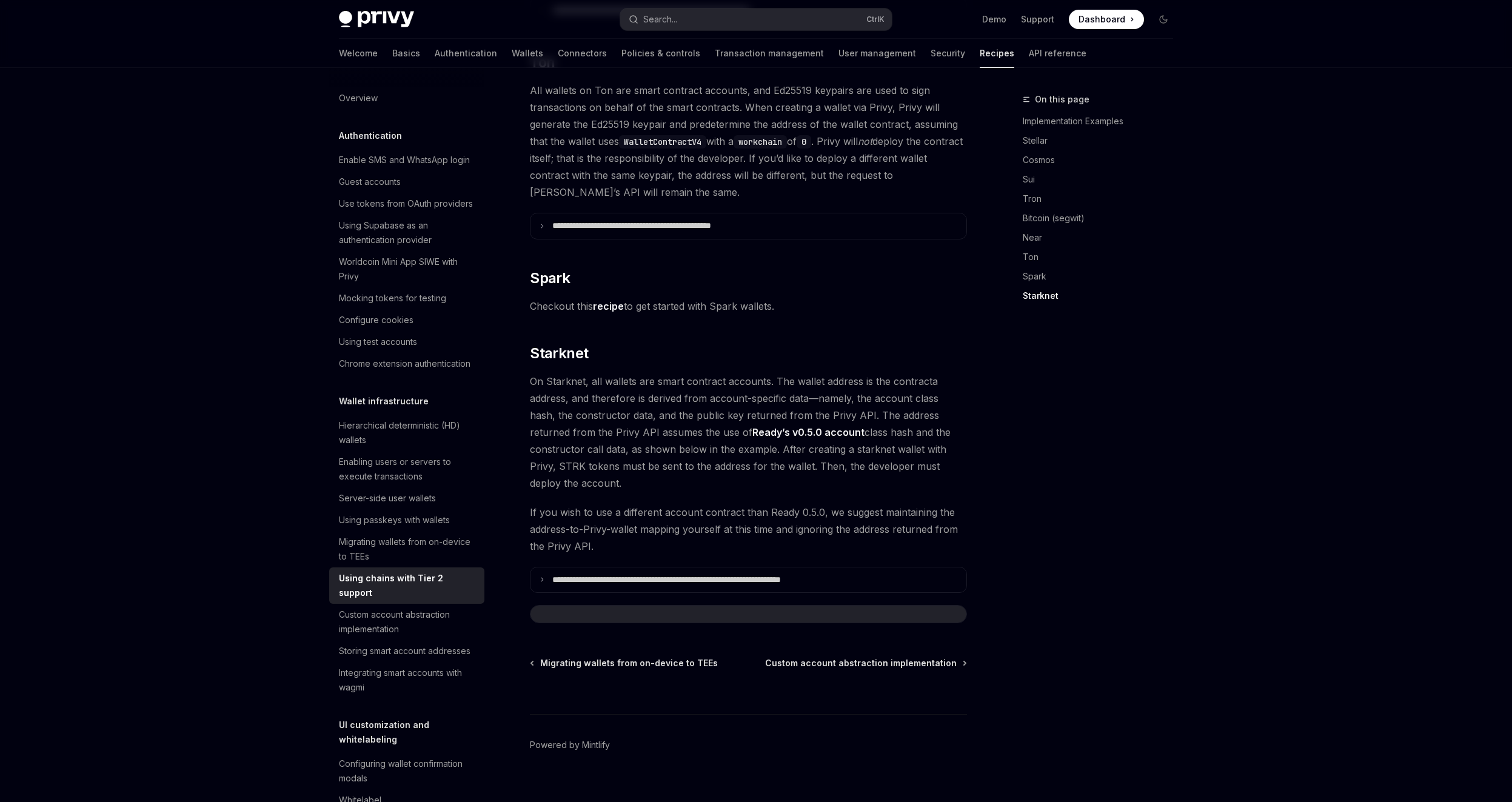
click at [867, 474] on span "On Starknet, all wallets are smart contract accounts. The wallet address is the…" at bounding box center [748, 432] width 437 height 119
click at [716, 575] on p "**********" at bounding box center [711, 580] width 317 height 11
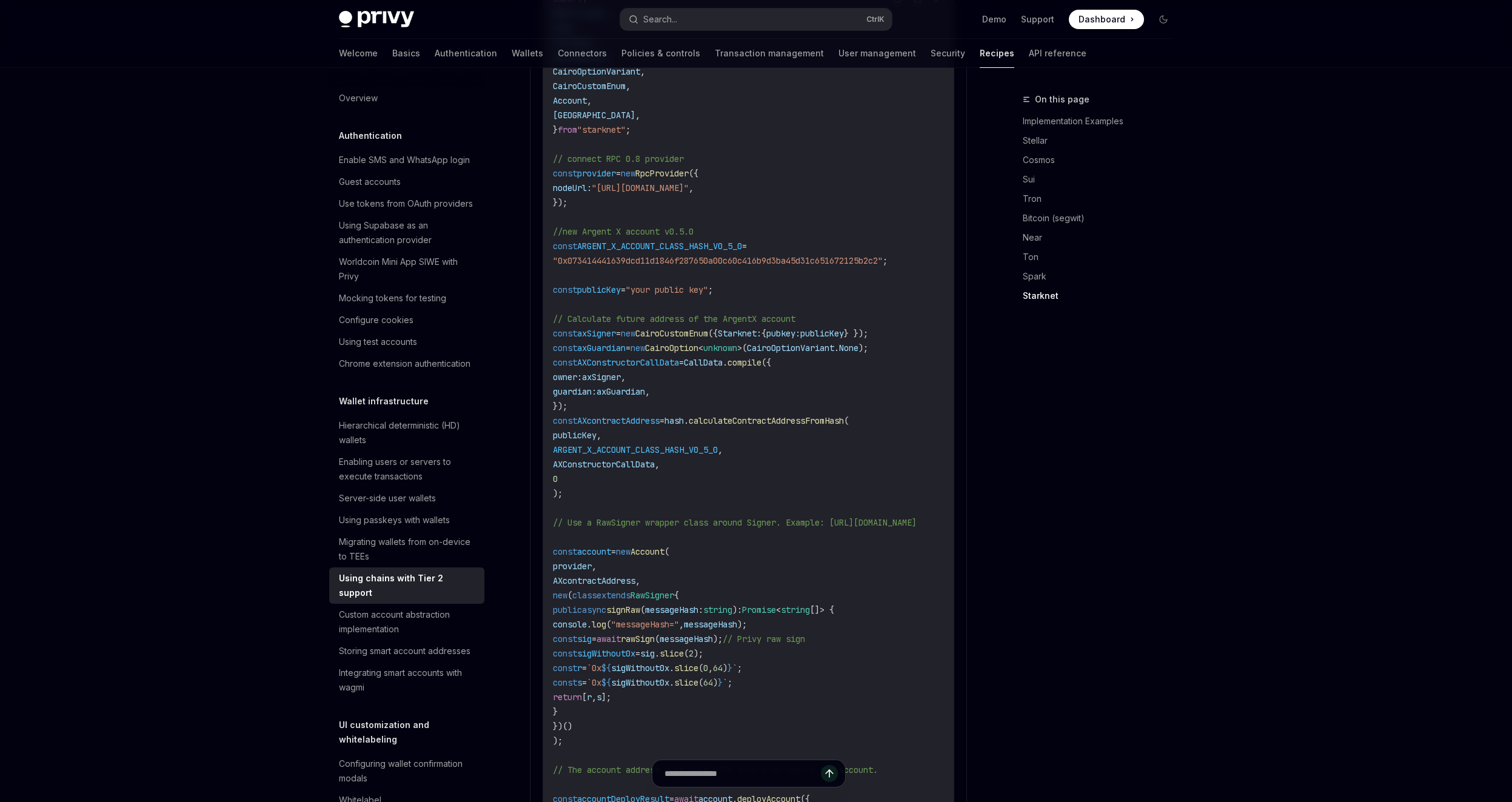
scroll to position [1966, 0]
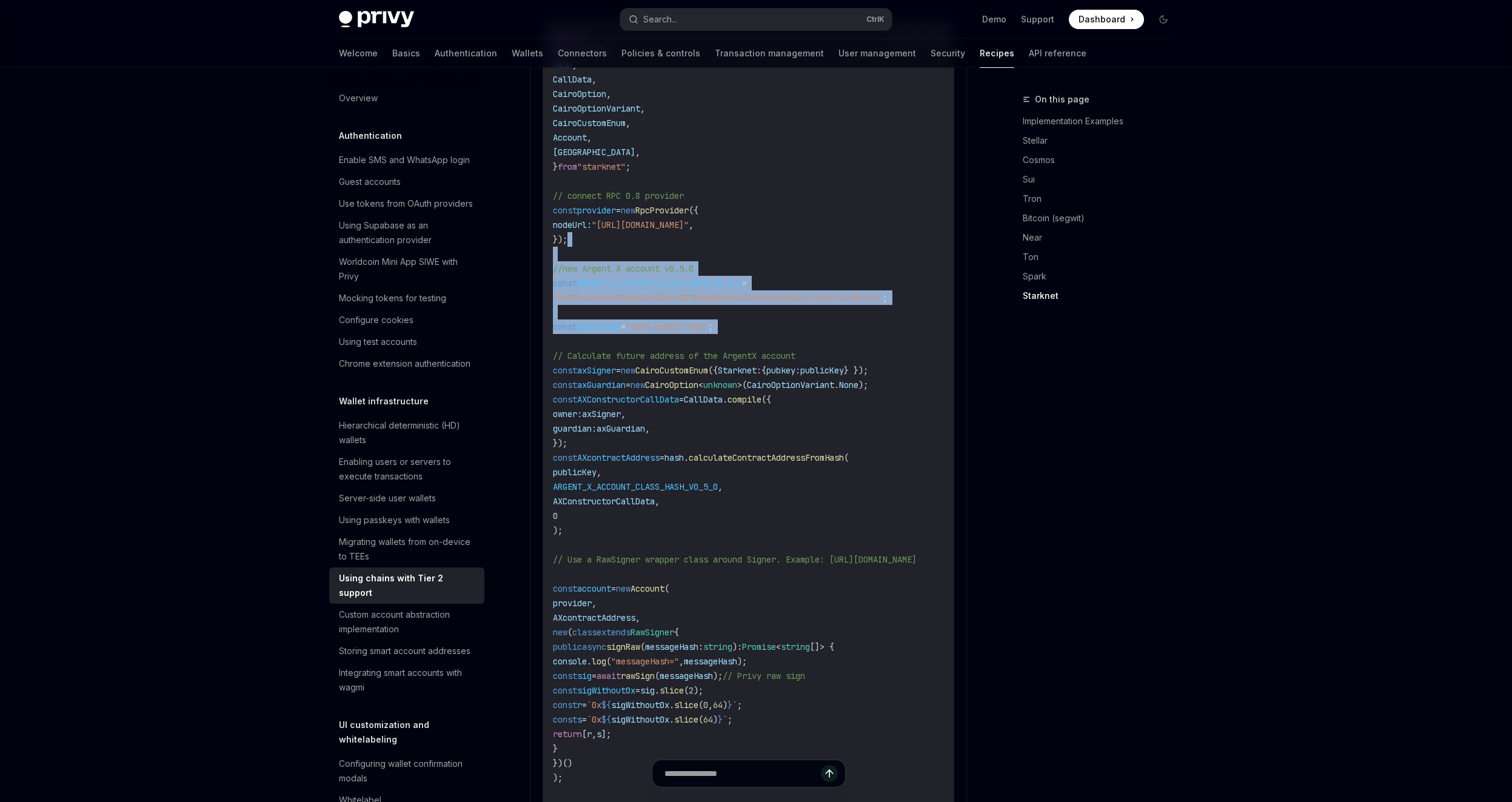
drag, startPoint x: 757, startPoint y: 221, endPoint x: 783, endPoint y: 320, distance: 102.4
click at [781, 320] on code "import { RpcProvider , hash , CallData , CairoOption , CairoOptionVariant , Cai…" at bounding box center [750, 639] width 393 height 1222
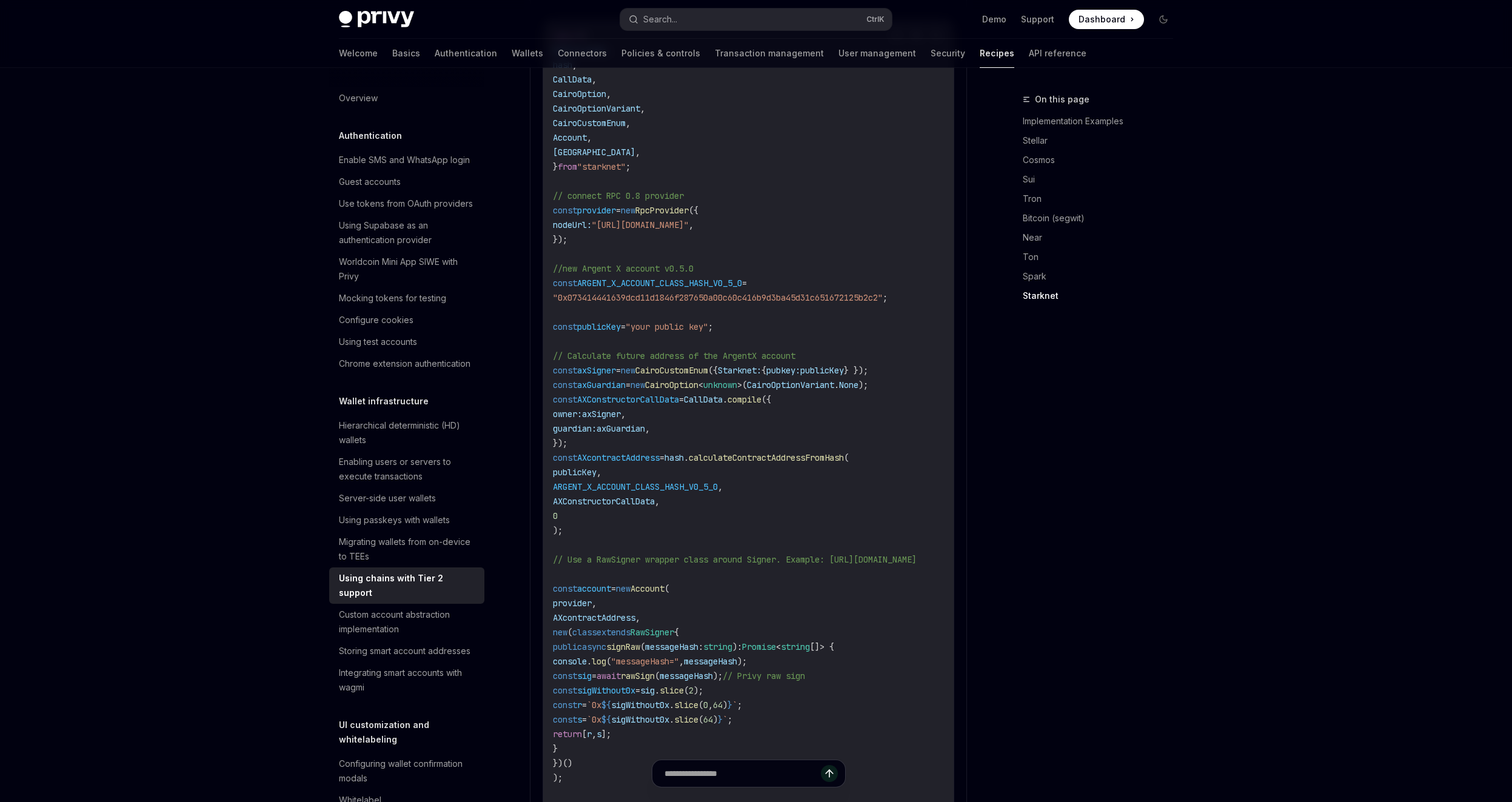
click at [783, 320] on code "import { RpcProvider , hash , CallData , CairoOption , CairoOptionVariant , Cai…" at bounding box center [750, 639] width 393 height 1222
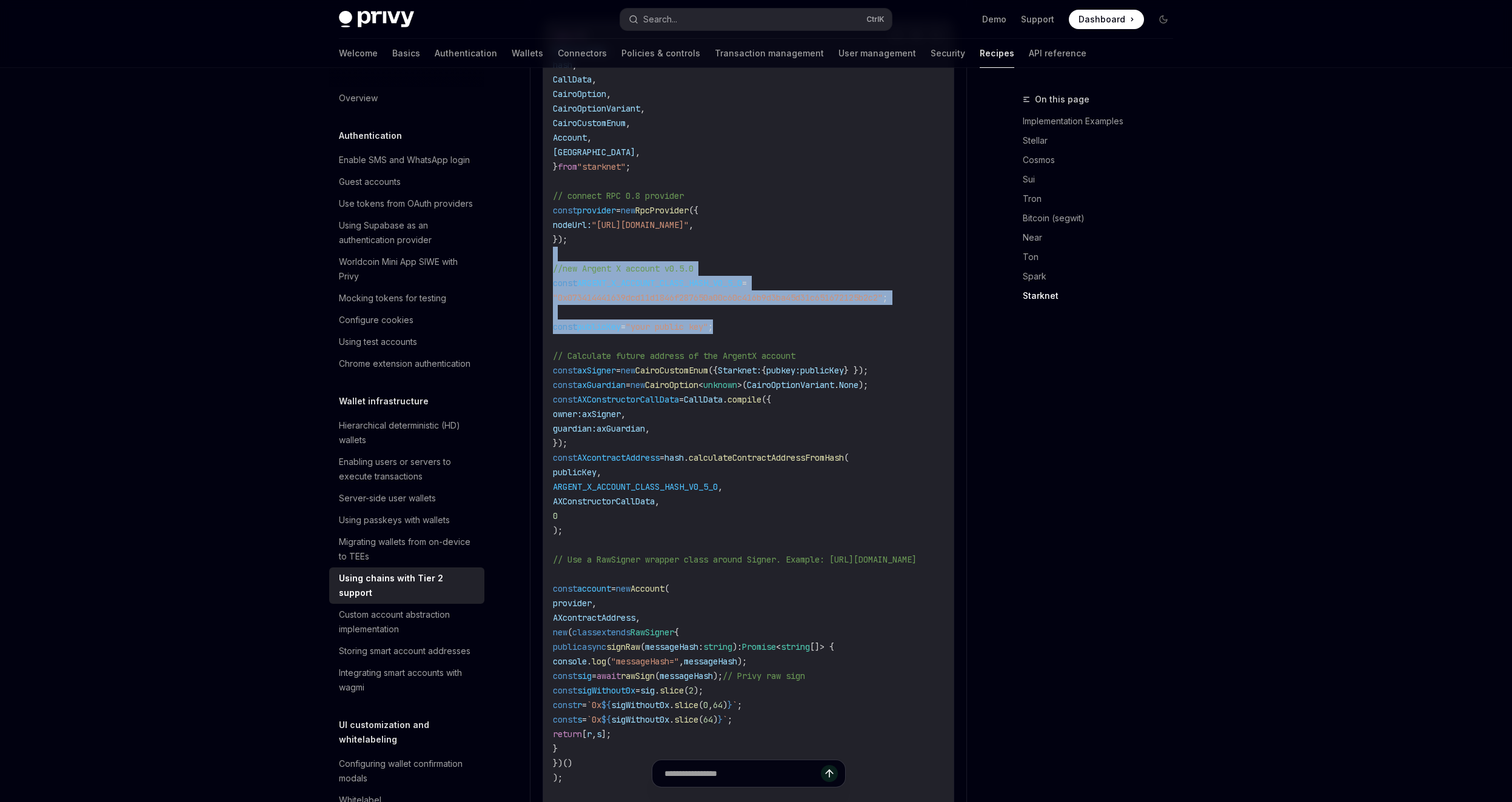
drag, startPoint x: 818, startPoint y: 298, endPoint x: 772, endPoint y: 233, distance: 79.6
click at [772, 241] on code "import { RpcProvider , hash , CallData , CairoOption , CairoOptionVariant , Cai…" at bounding box center [750, 639] width 393 height 1222
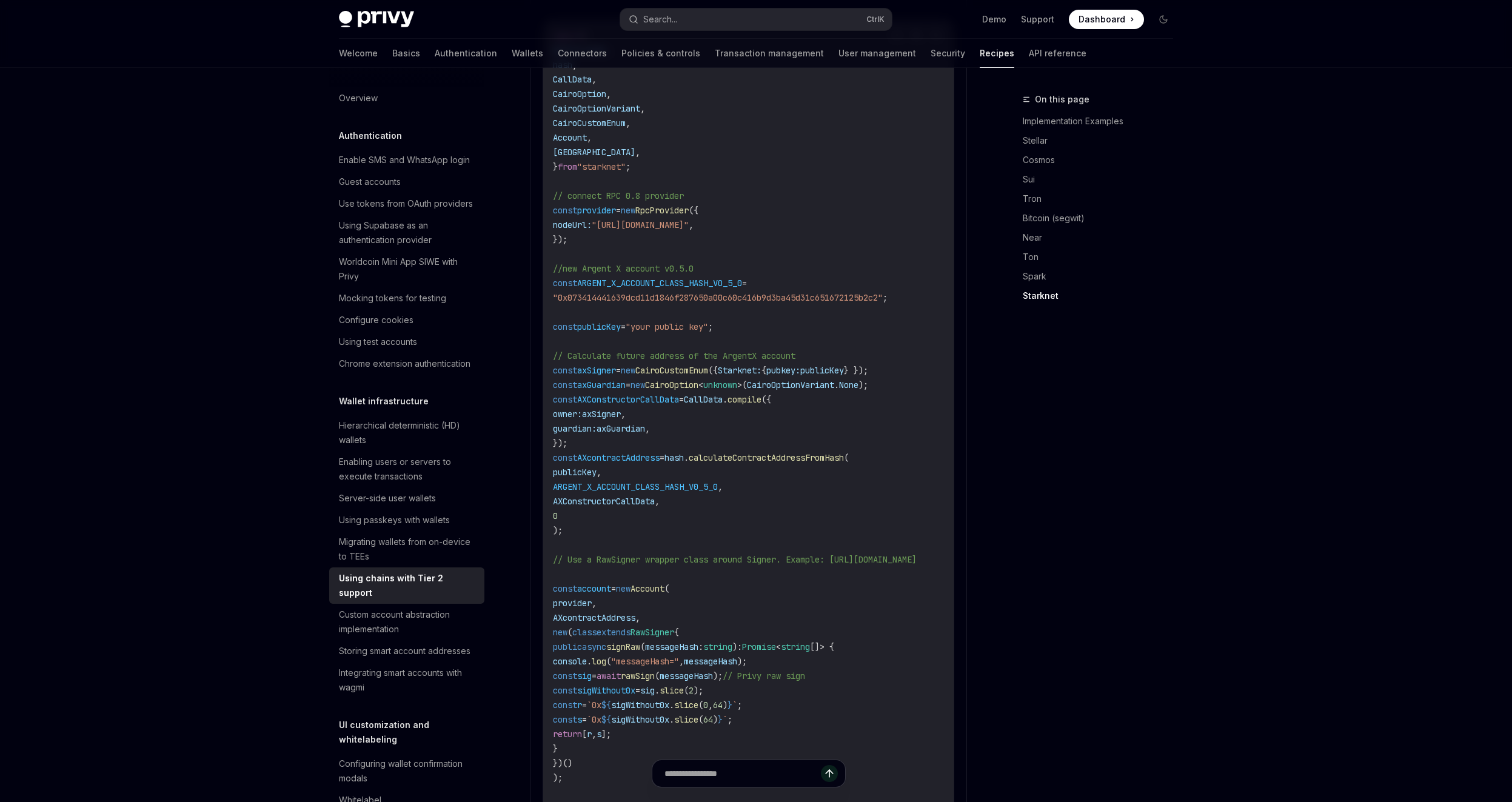
drag, startPoint x: 778, startPoint y: 223, endPoint x: 794, endPoint y: 211, distance: 20.0
click at [785, 216] on code "import { RpcProvider , hash , CallData , CairoOption , CairoOptionVariant , Cai…" at bounding box center [750, 639] width 393 height 1222
drag, startPoint x: 794, startPoint y: 211, endPoint x: 849, endPoint y: 315, distance: 117.6
click at [849, 315] on code "import { RpcProvider , hash , CallData , CairoOption , CairoOptionVariant , Cai…" at bounding box center [750, 639] width 393 height 1222
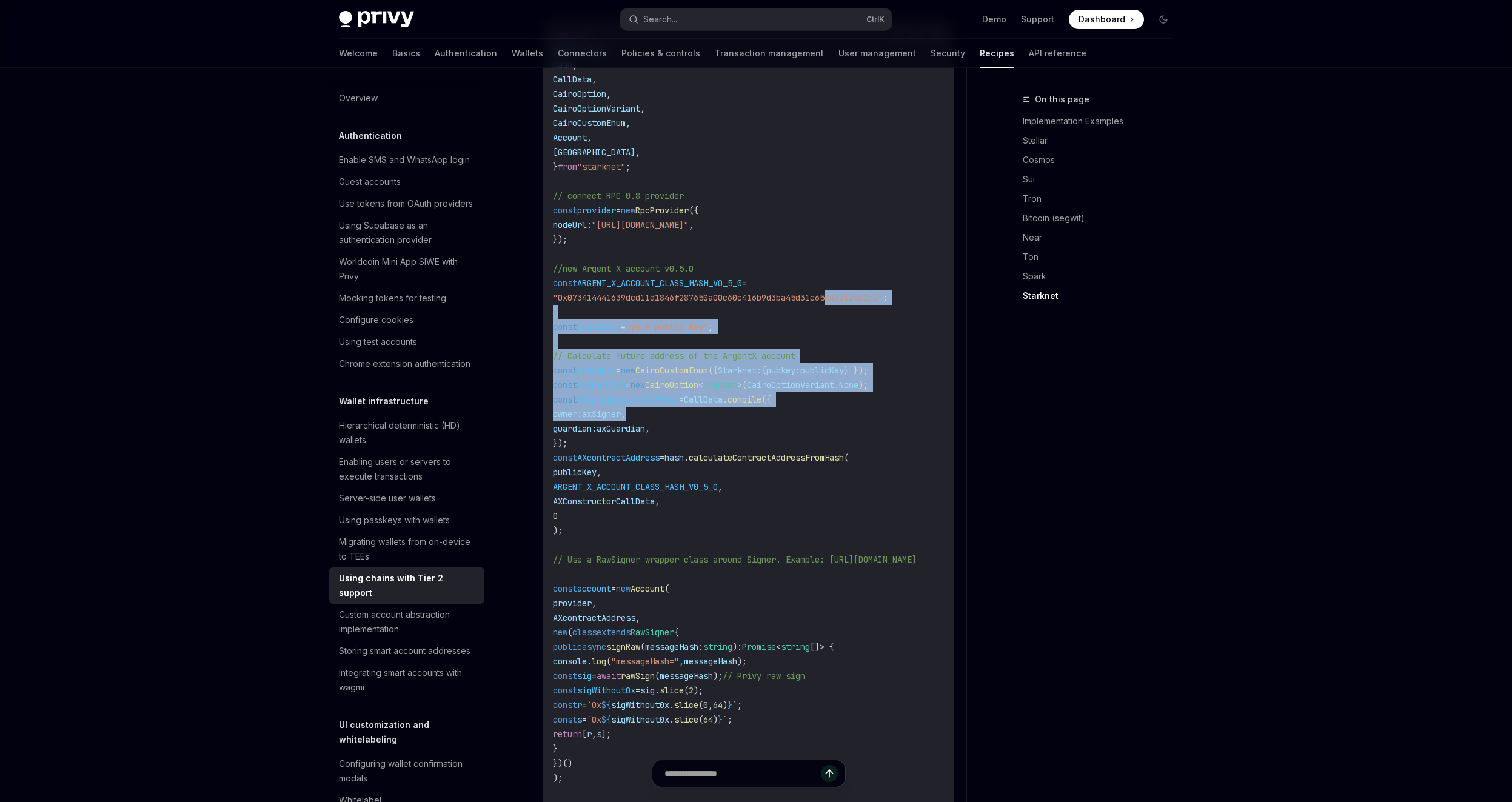
drag, startPoint x: 836, startPoint y: 284, endPoint x: 860, endPoint y: 393, distance: 111.6
click at [860, 393] on code "import { RpcProvider , hash , CallData , CairoOption , CairoOptionVariant , Cai…" at bounding box center [750, 639] width 393 height 1222
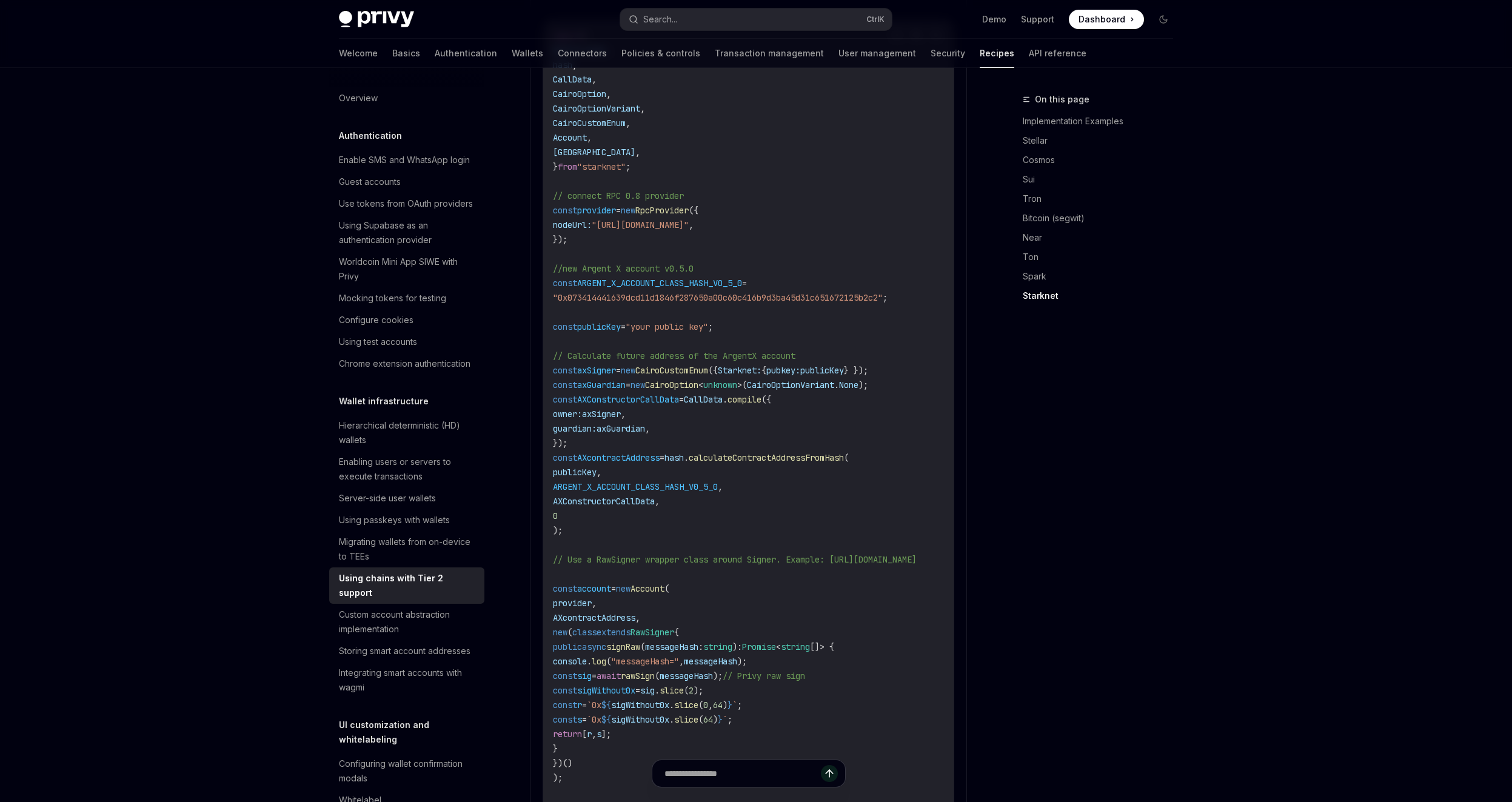
click at [865, 397] on code "import { RpcProvider , hash , CallData , CairoOption , CairoOptionVariant , Cai…" at bounding box center [750, 639] width 393 height 1222
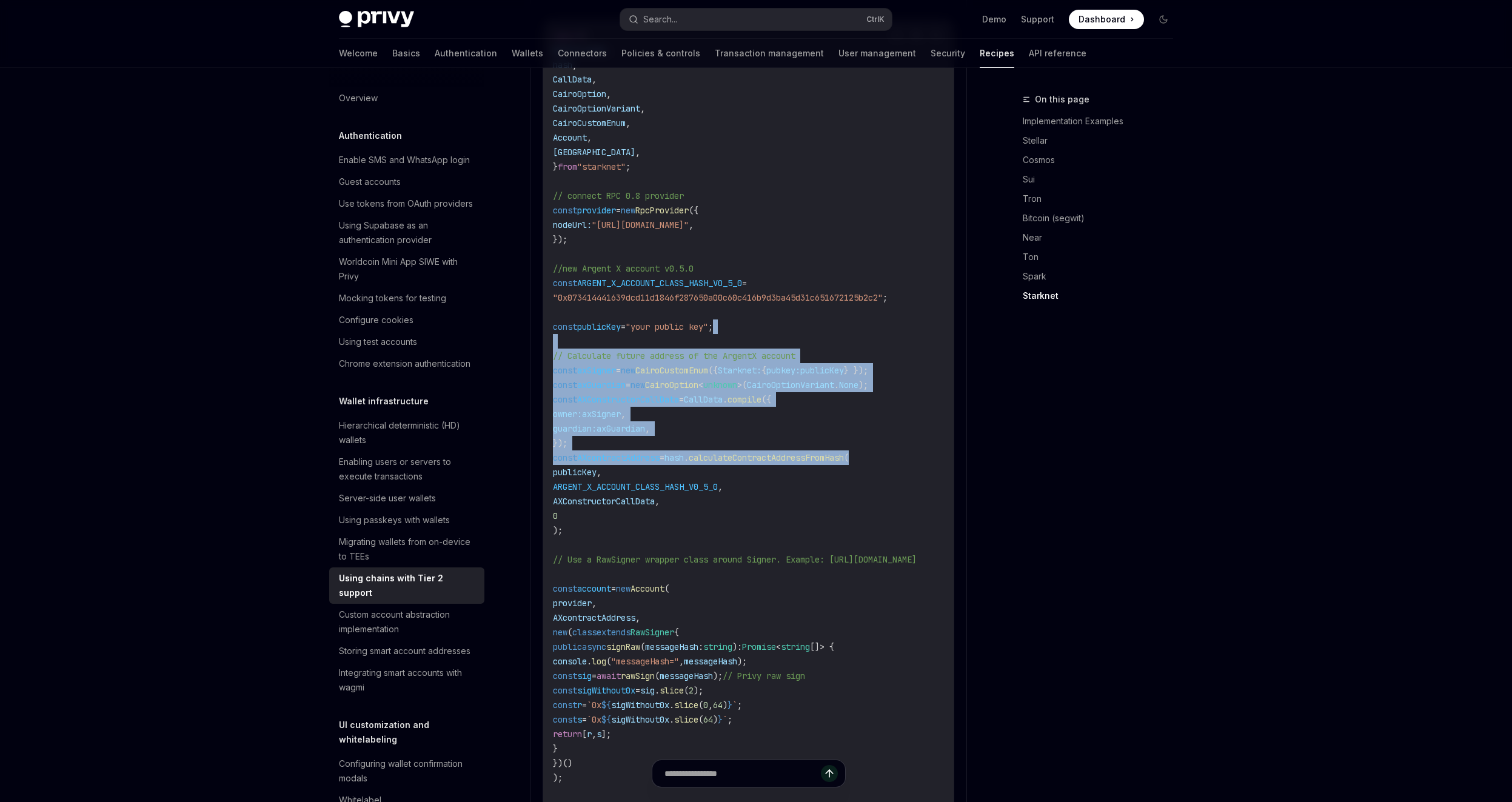
drag, startPoint x: 885, startPoint y: 436, endPoint x: 838, endPoint y: 312, distance: 132.6
click at [838, 312] on code "import { RpcProvider , hash , CallData , CairoOption , CairoOptionVariant , Cai…" at bounding box center [750, 639] width 393 height 1222
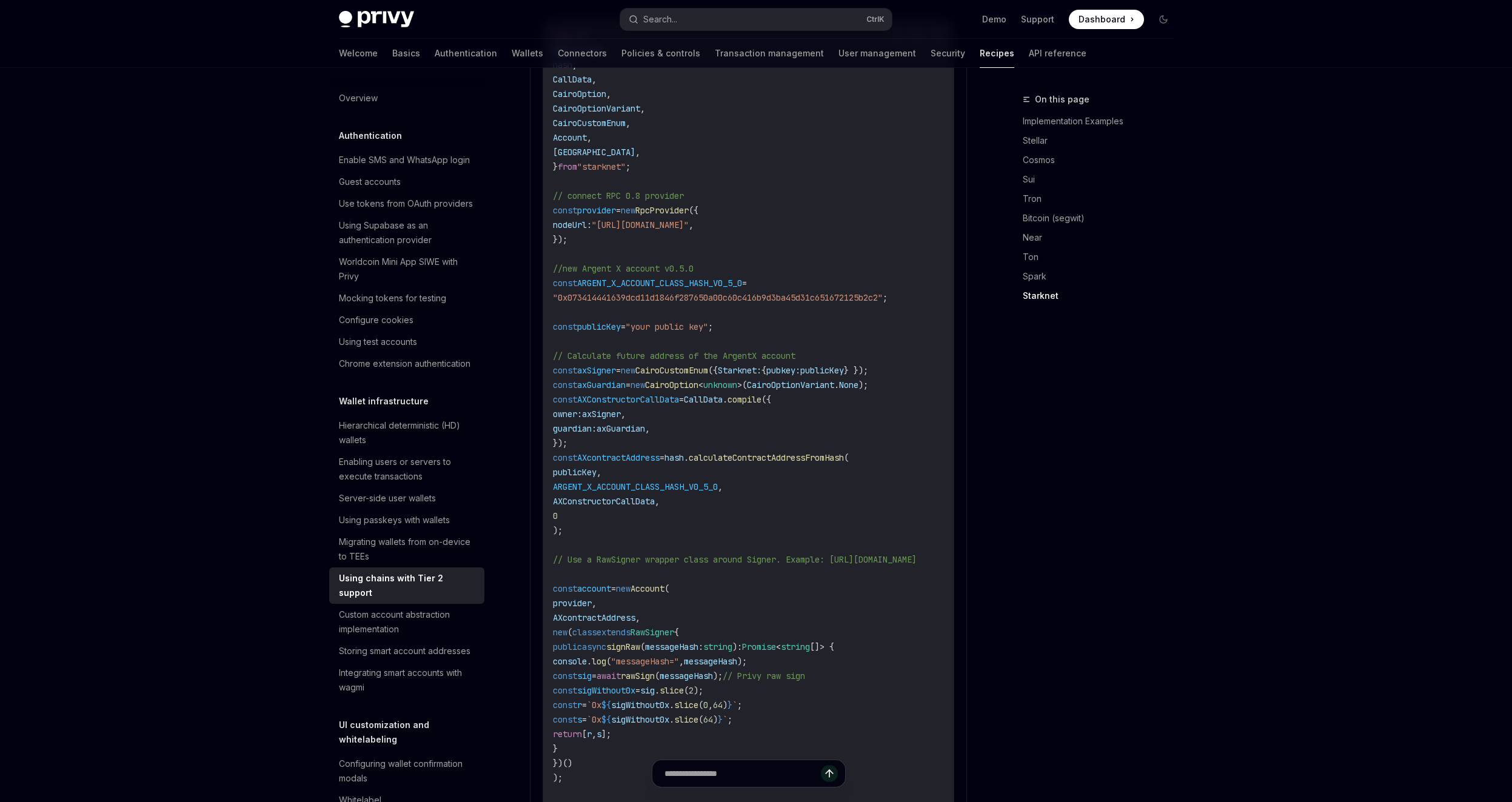
click at [838, 312] on code "import { RpcProvider , hash , CallData , CairoOption , CairoOptionVariant , Cai…" at bounding box center [750, 639] width 393 height 1222
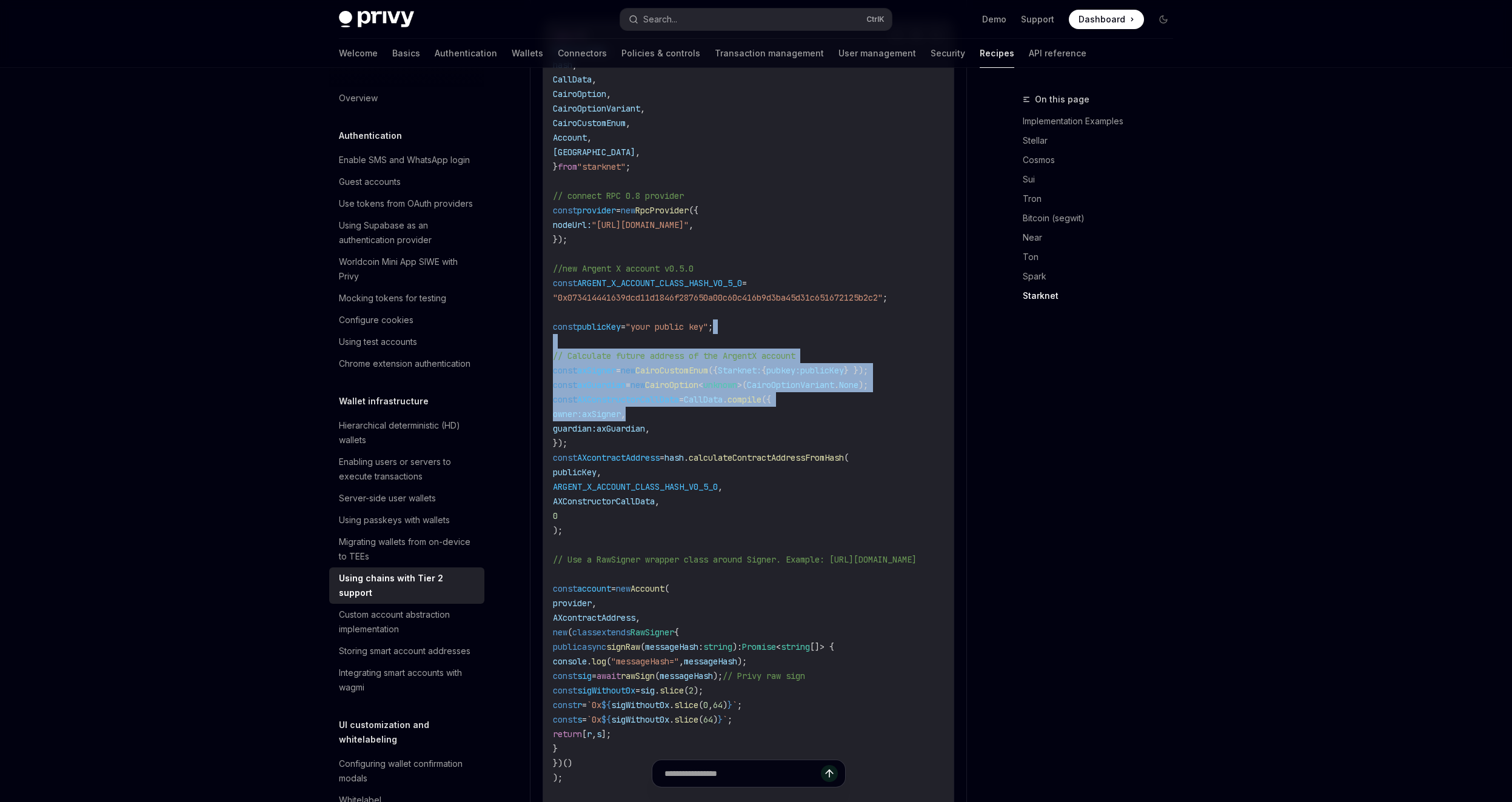
drag, startPoint x: 856, startPoint y: 308, endPoint x: 873, endPoint y: 397, distance: 90.6
click at [873, 397] on code "import { RpcProvider , hash , CallData , CairoOption , CairoOptionVariant , Cai…" at bounding box center [750, 639] width 393 height 1222
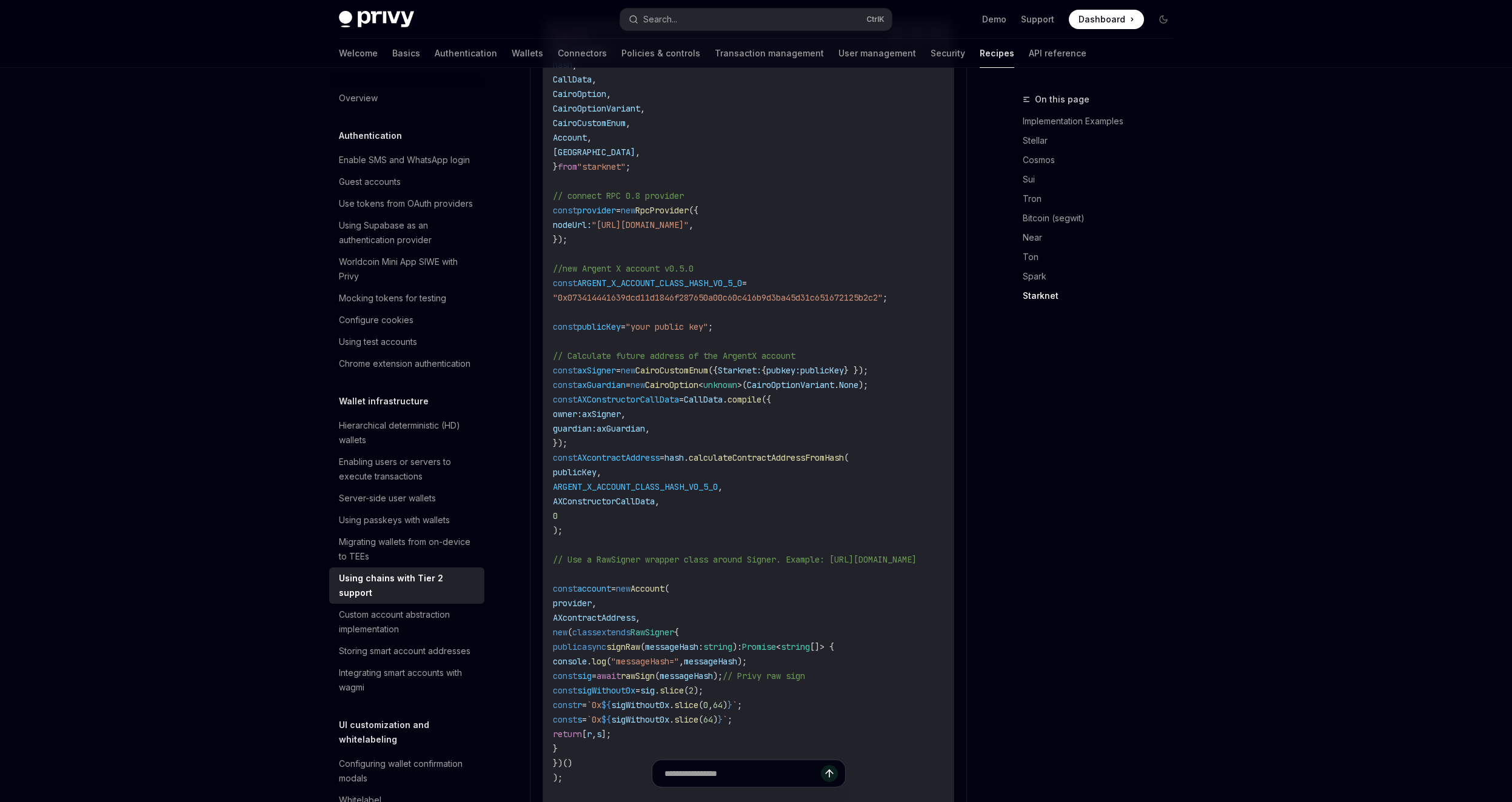
click at [873, 399] on code "import { RpcProvider , hash , CallData , CairoOption , CairoOptionVariant , Cai…" at bounding box center [750, 639] width 393 height 1222
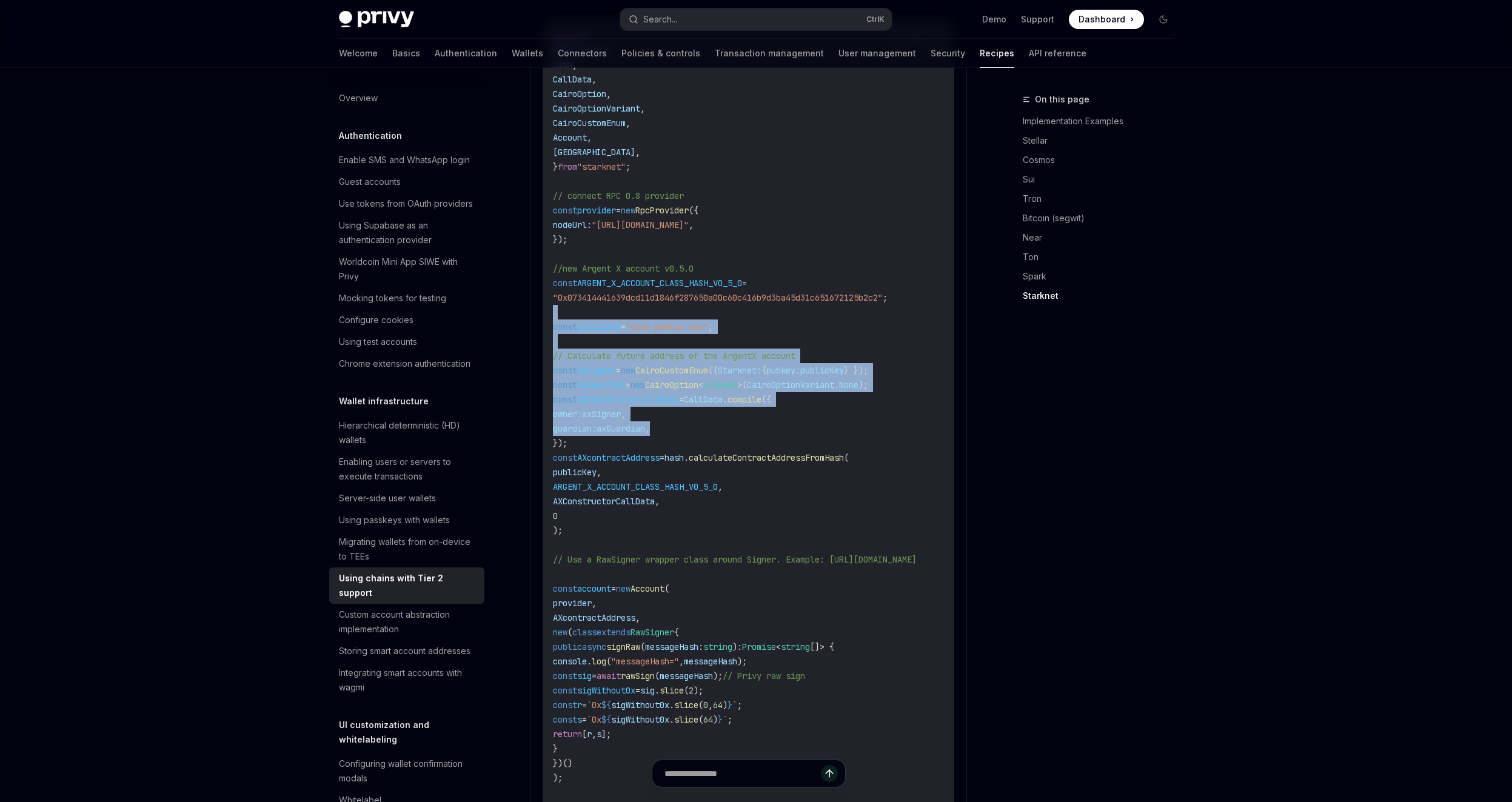
drag, startPoint x: 903, startPoint y: 416, endPoint x: 843, endPoint y: 302, distance: 128.8
click at [843, 302] on code "import { RpcProvider , hash , CallData , CairoOption , CairoOptionVariant , Cai…" at bounding box center [750, 639] width 393 height 1222
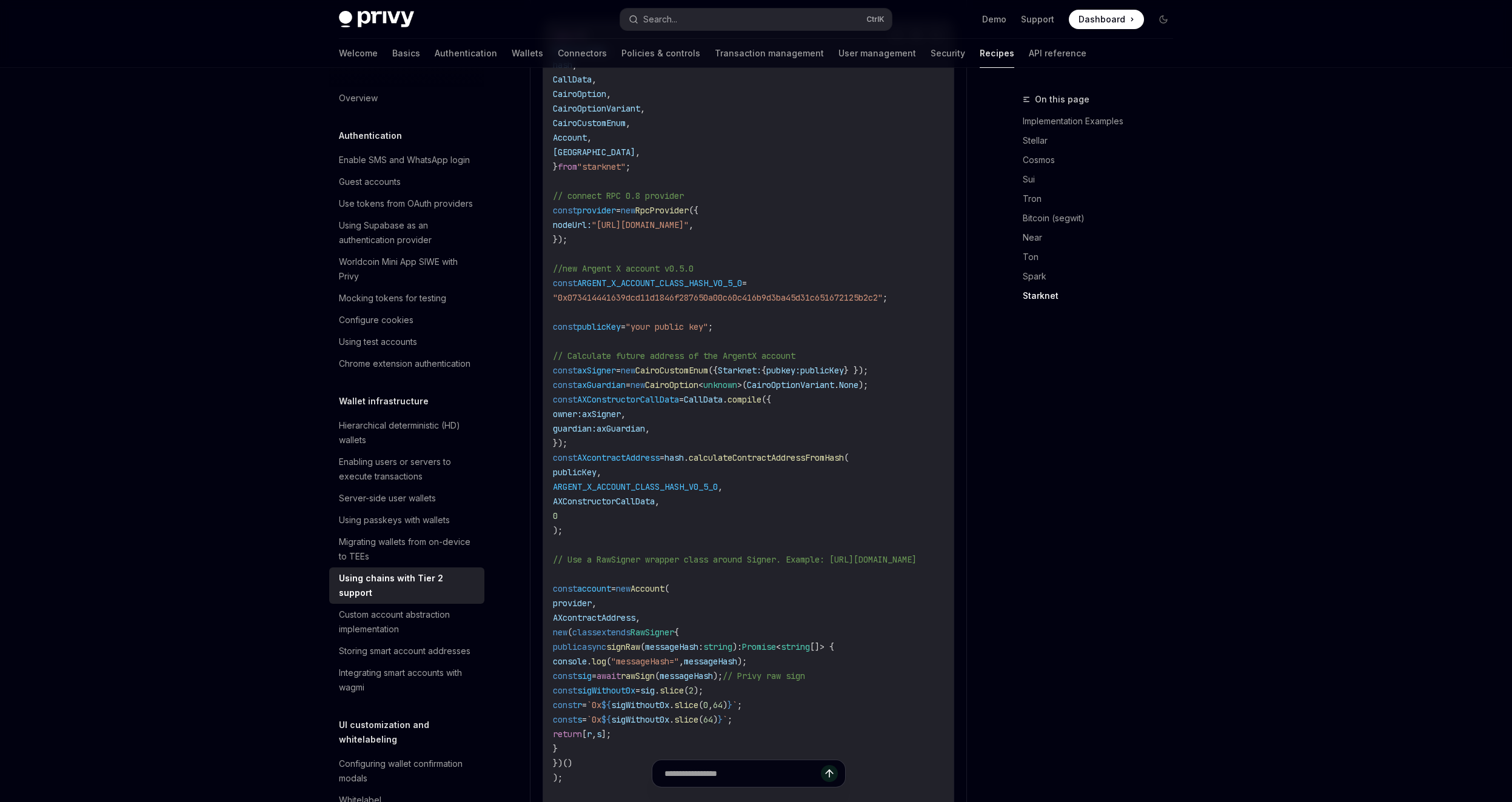
click at [843, 302] on code "import { RpcProvider , hash , CallData , CairoOption , CairoOptionVariant , Cai…" at bounding box center [750, 639] width 393 height 1222
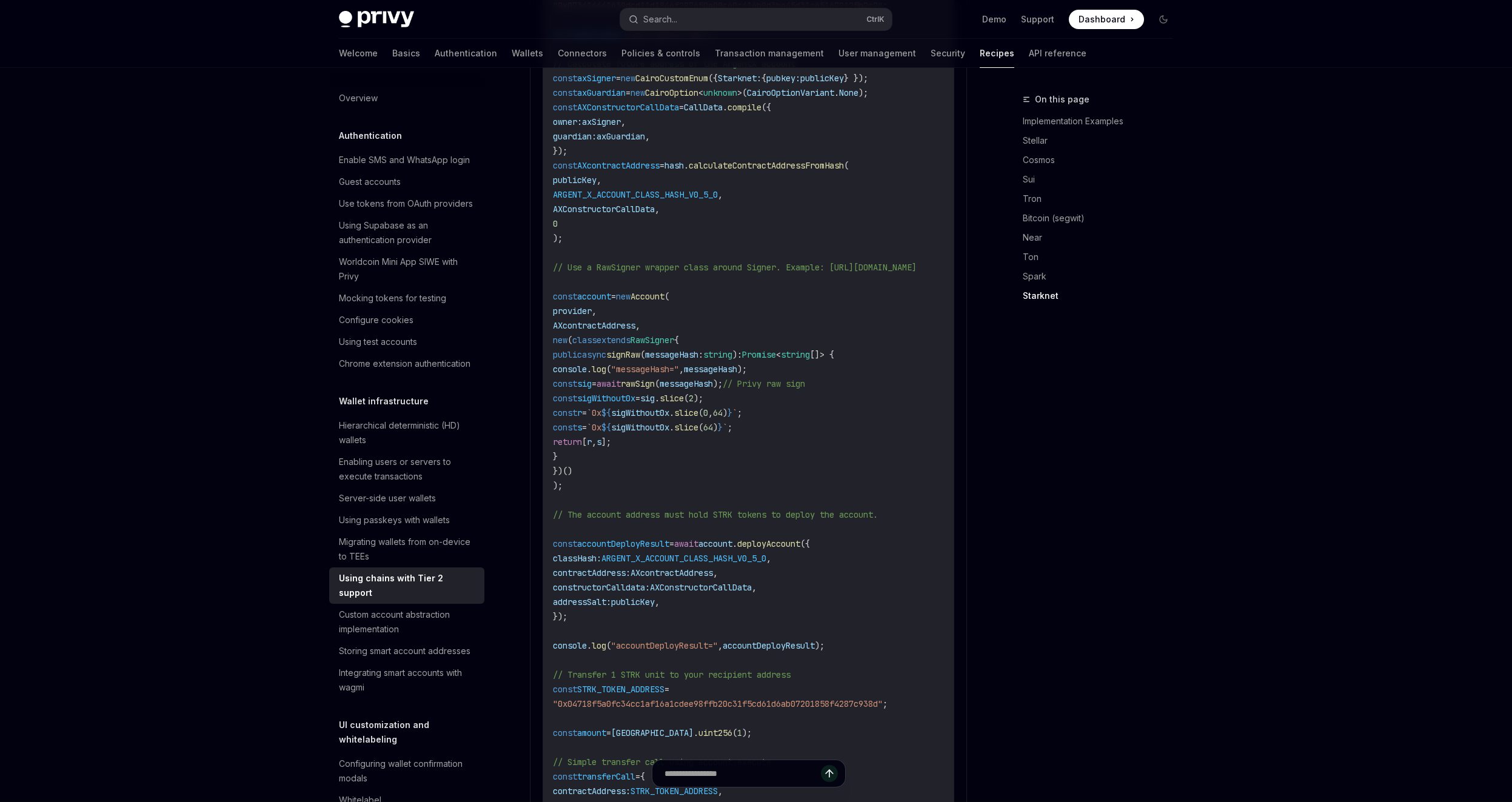
scroll to position [2300, 0]
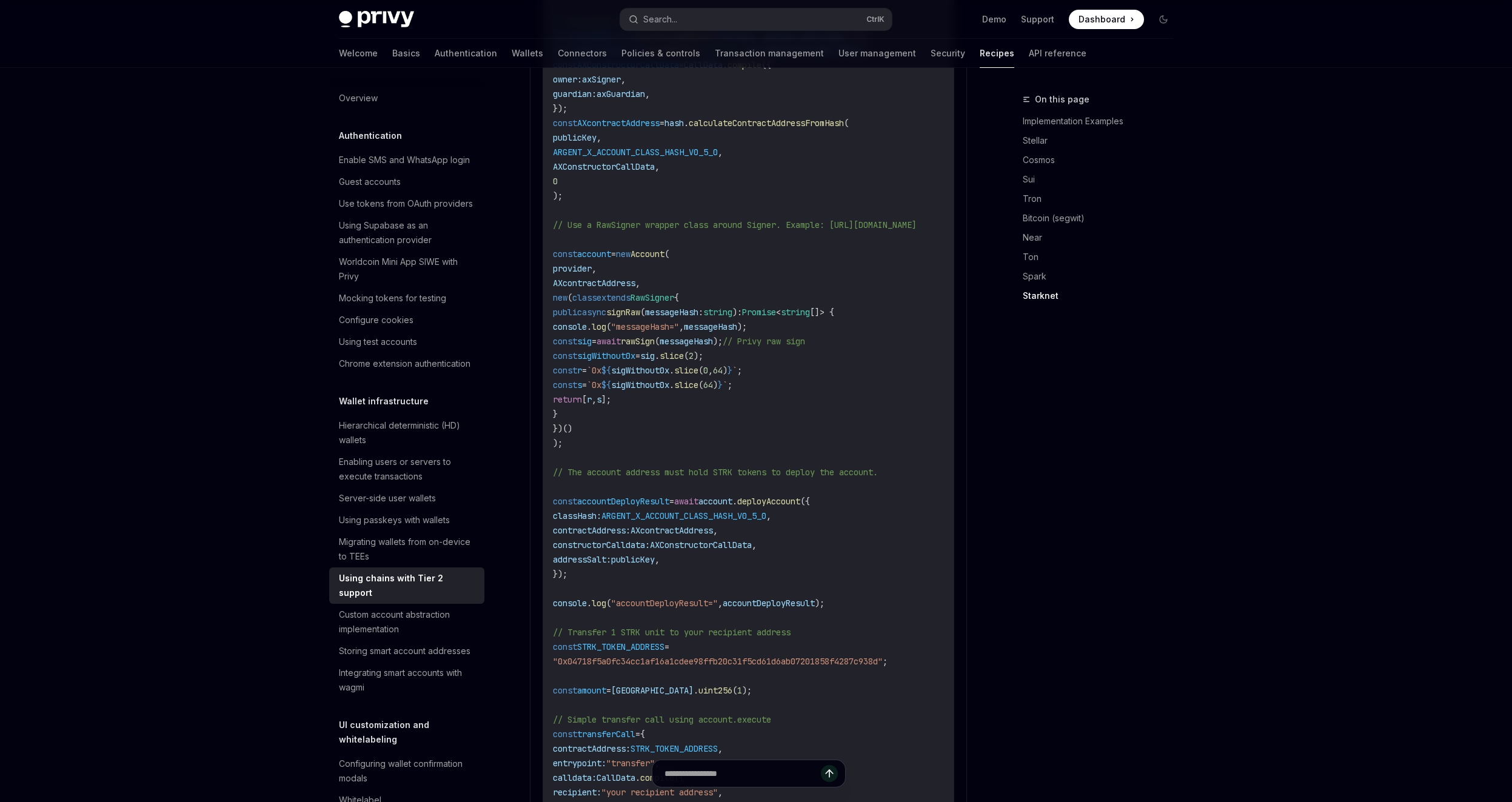
click at [889, 219] on span "// Use a RawSigner wrapper class around Signer. Example: [URL][DOMAIN_NAME]" at bounding box center [735, 225] width 364 height 11
click at [890, 219] on span "// Use a RawSigner wrapper class around Signer. Example: [URL][DOMAIN_NAME]" at bounding box center [735, 225] width 364 height 11
click at [895, 219] on span "// Use a RawSigner wrapper class around Signer. Example: [URL][DOMAIN_NAME]" at bounding box center [735, 225] width 364 height 11
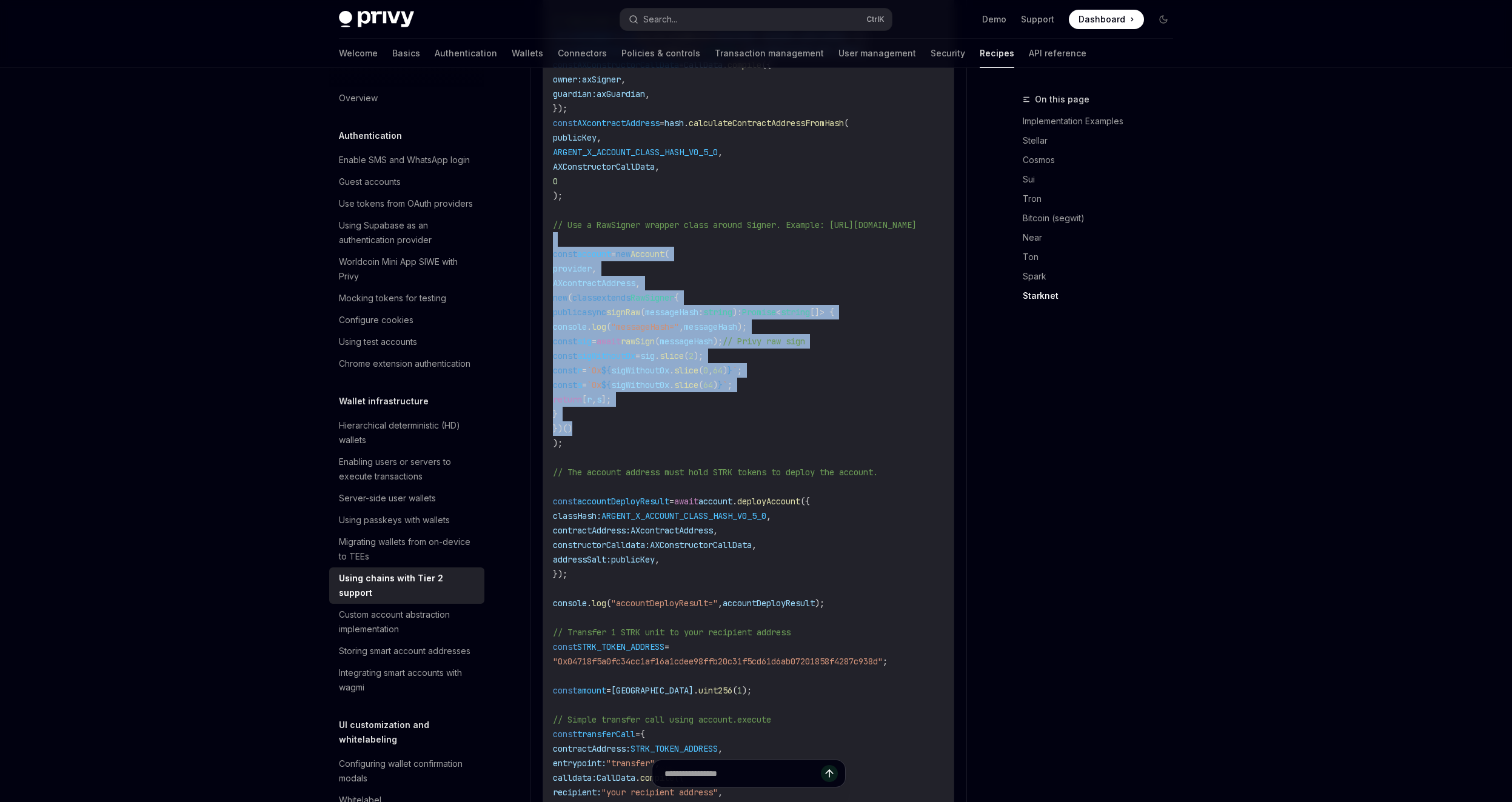
drag, startPoint x: 810, startPoint y: 228, endPoint x: 853, endPoint y: 407, distance: 184.1
click at [851, 406] on code "import { RpcProvider , hash , CallData , CairoOption , CairoOptionVariant , Cai…" at bounding box center [750, 305] width 393 height 1222
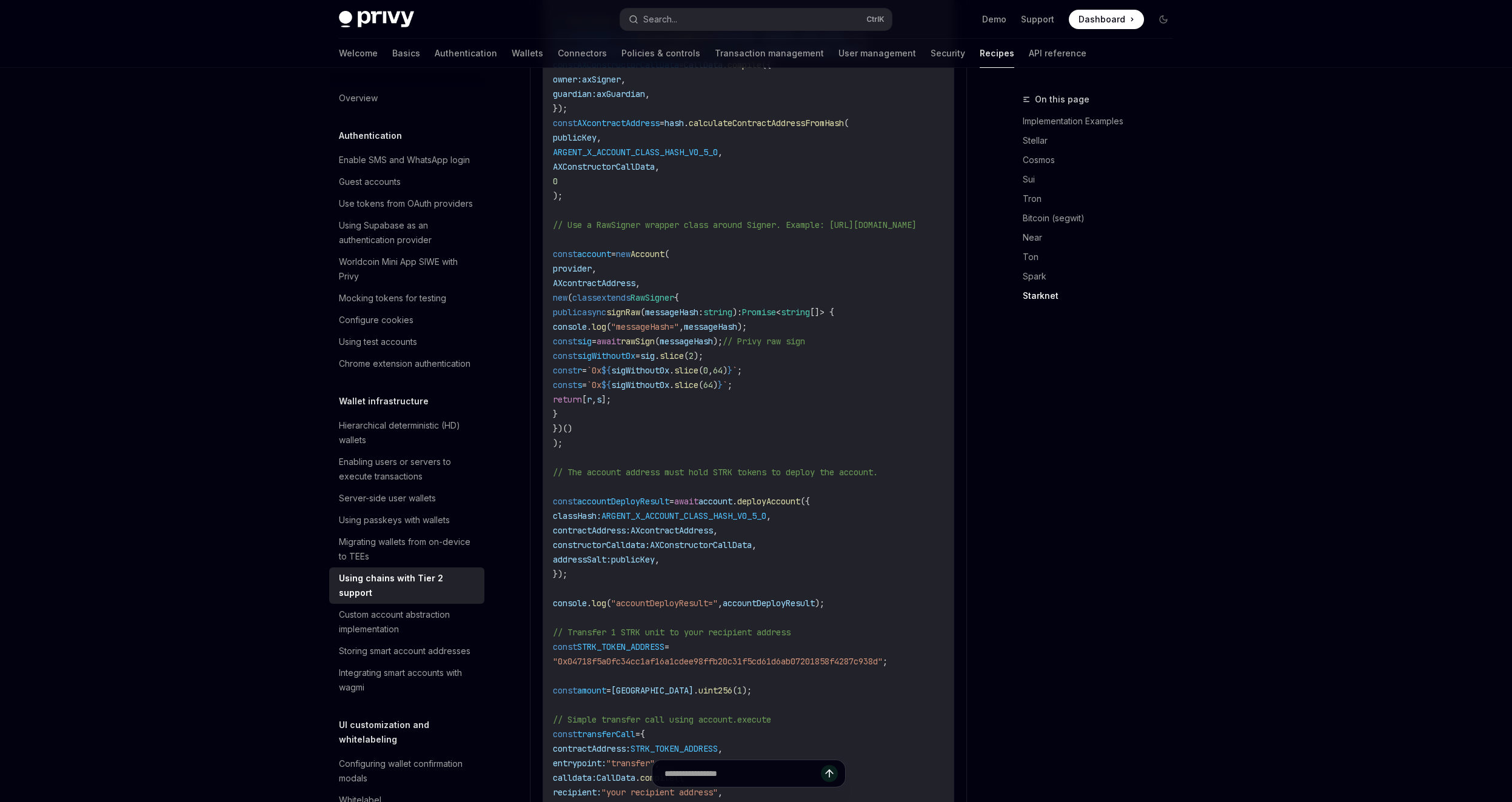
drag, startPoint x: 856, startPoint y: 407, endPoint x: 870, endPoint y: 428, distance: 25.2
click at [856, 409] on code "import { RpcProvider , hash , CallData , CairoOption , CairoOptionVariant , Cai…" at bounding box center [750, 305] width 393 height 1222
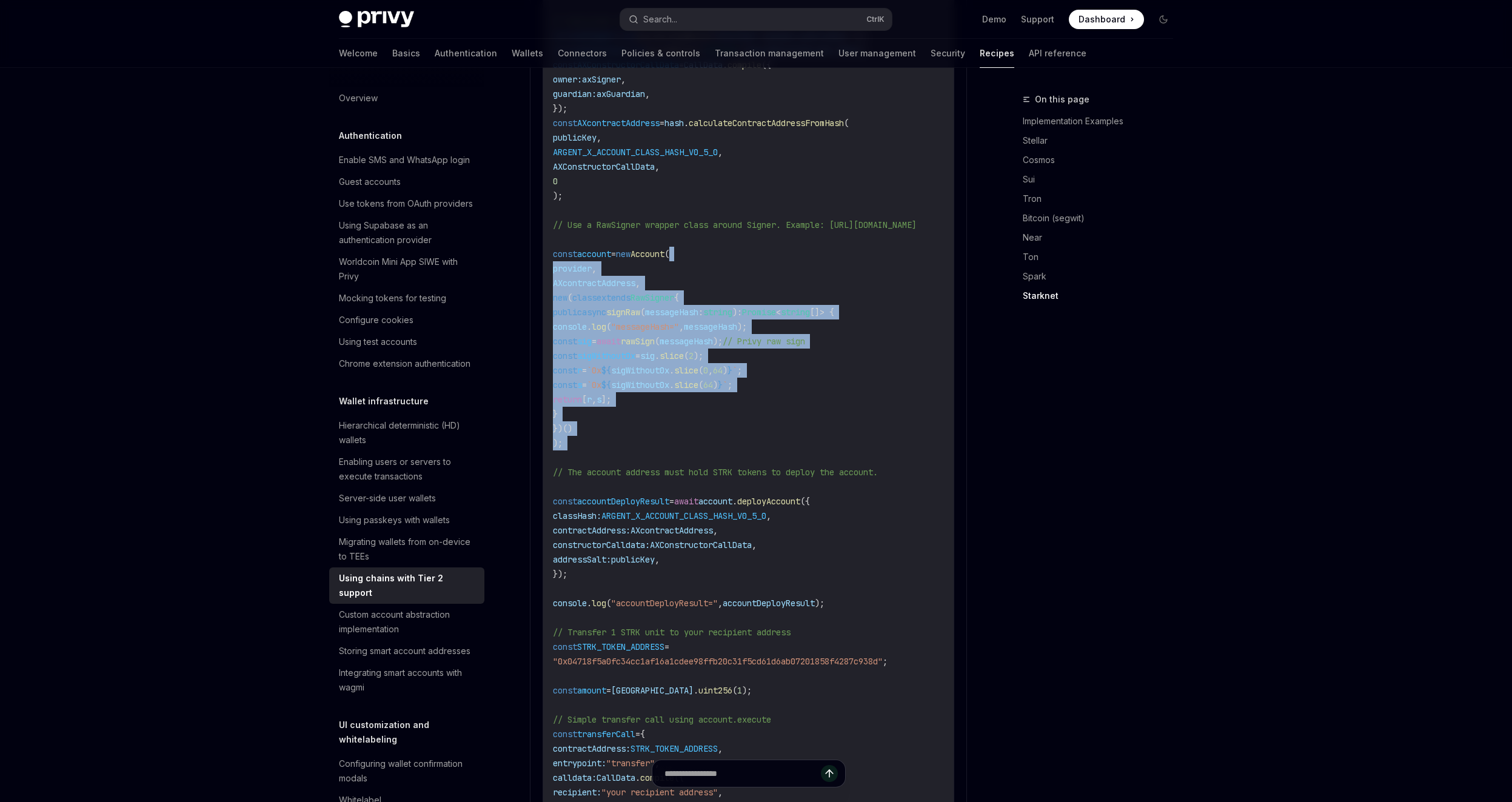
drag, startPoint x: 878, startPoint y: 411, endPoint x: 827, endPoint y: 237, distance: 181.3
click at [827, 237] on code "import { RpcProvider , hash , CallData , CairoOption , CairoOptionVariant , Cai…" at bounding box center [750, 305] width 393 height 1222
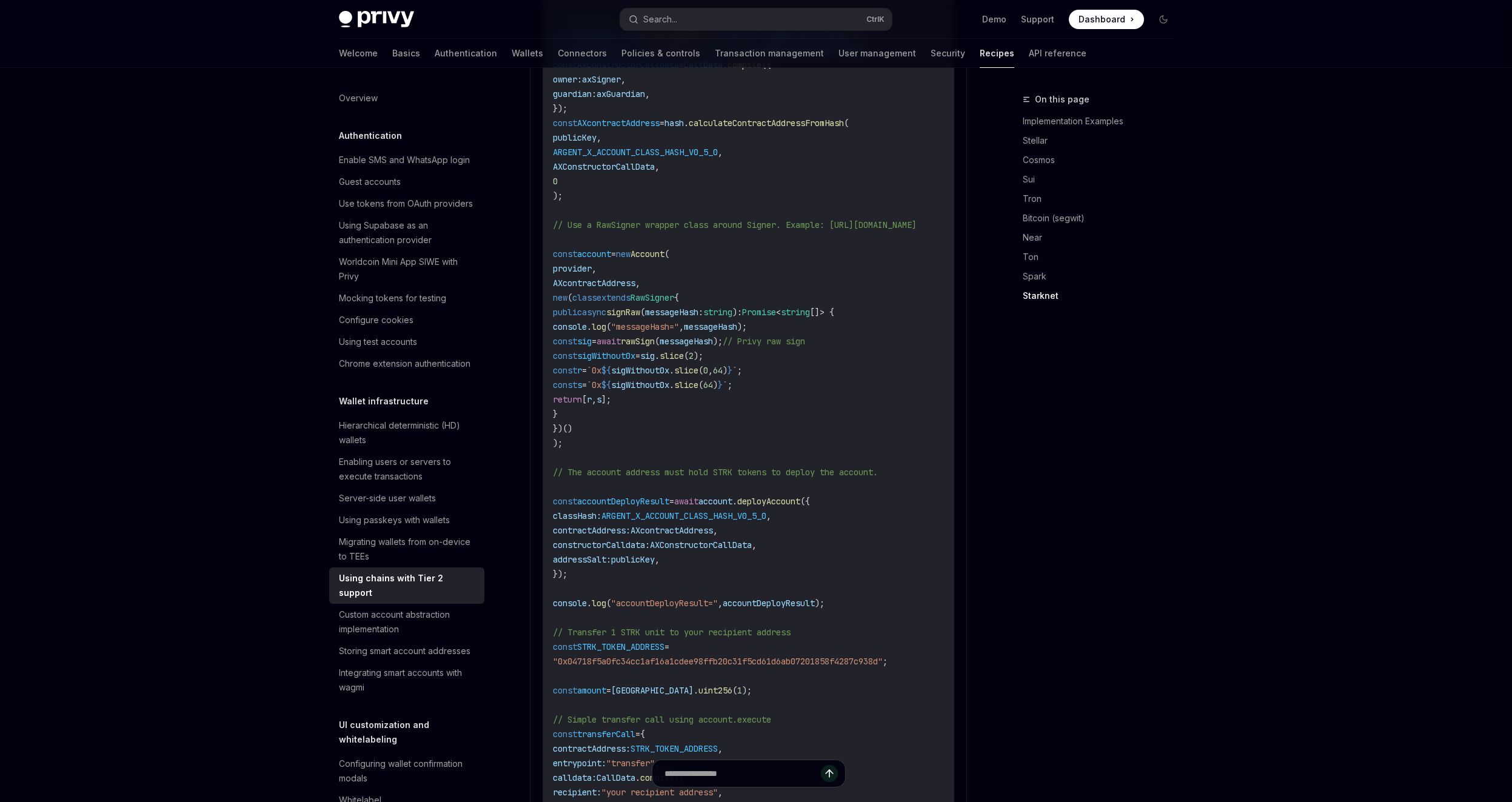
click at [827, 237] on code "import { RpcProvider , hash , CallData , CairoOption , CairoOptionVariant , Cai…" at bounding box center [750, 305] width 393 height 1222
click at [873, 220] on code "import { RpcProvider , hash , CallData , CairoOption , CairoOptionVariant , Cai…" at bounding box center [750, 305] width 393 height 1222
drag, startPoint x: 843, startPoint y: 211, endPoint x: 933, endPoint y: 208, distance: 90.0
click at [933, 208] on code "import { RpcProvider , hash , CallData , CairoOption , CairoOptionVariant , Cai…" at bounding box center [750, 305] width 393 height 1222
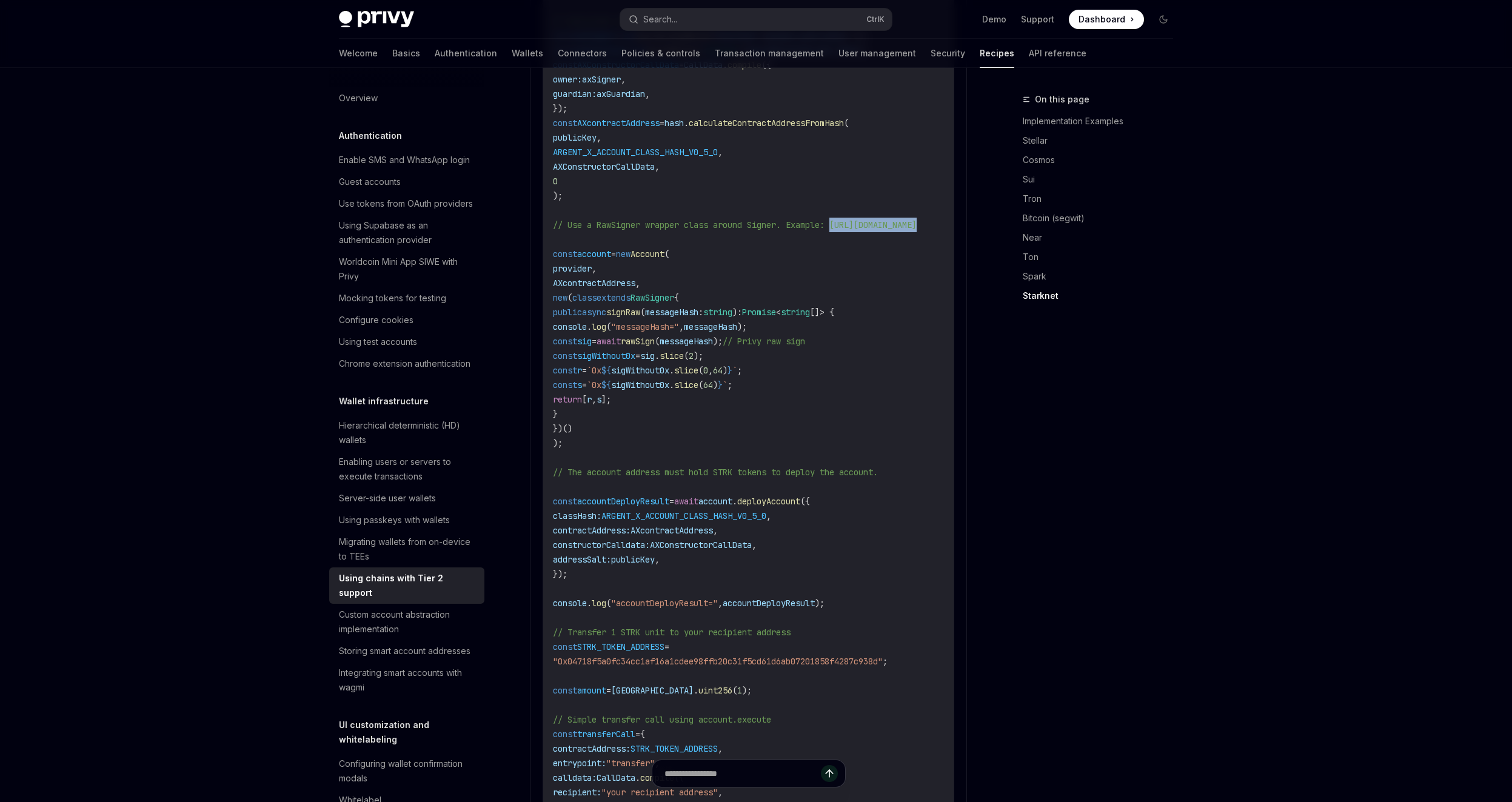
copy span "[URL][DOMAIN_NAME]"
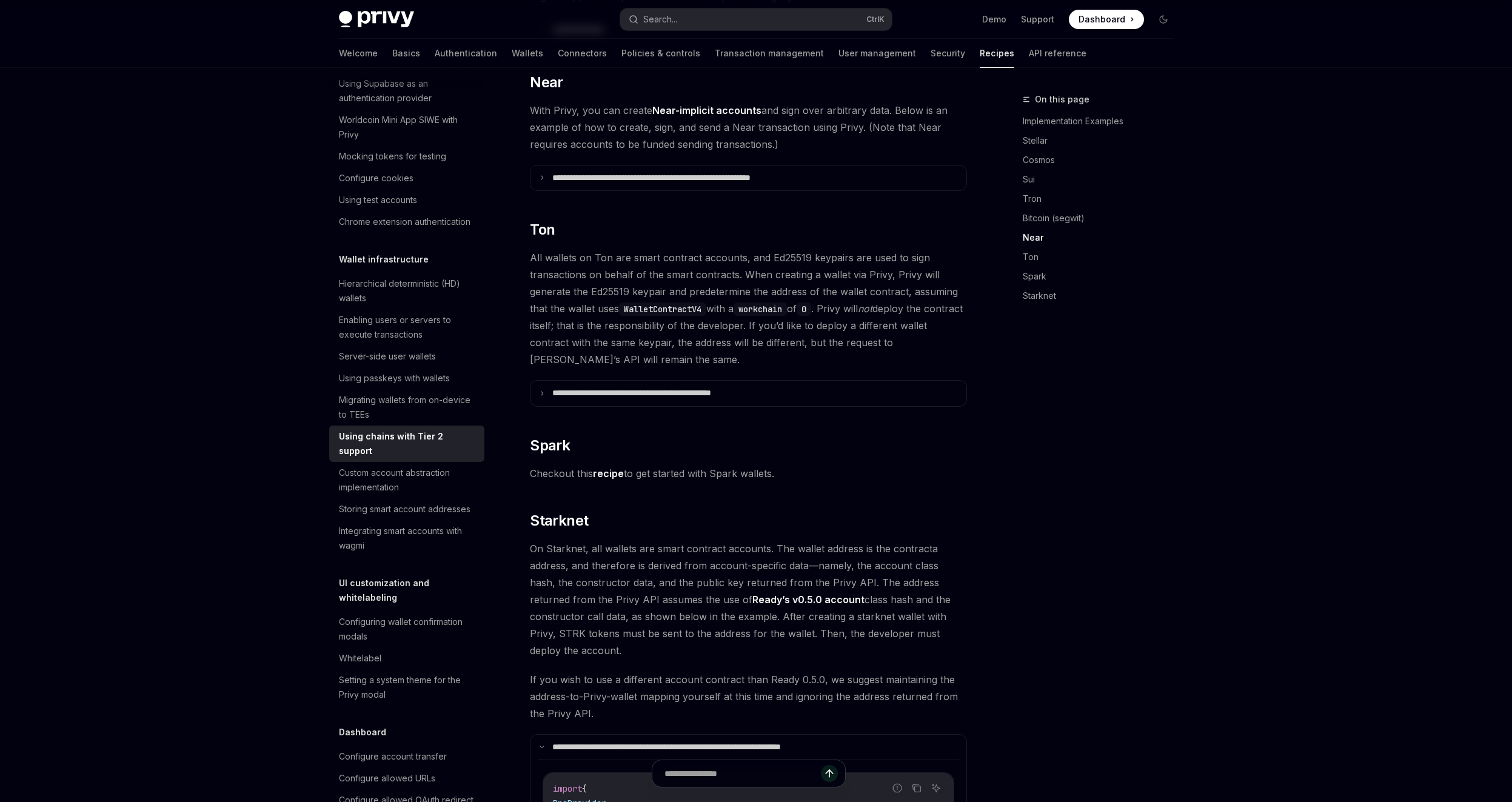
scroll to position [146, 0]
type textarea "*"
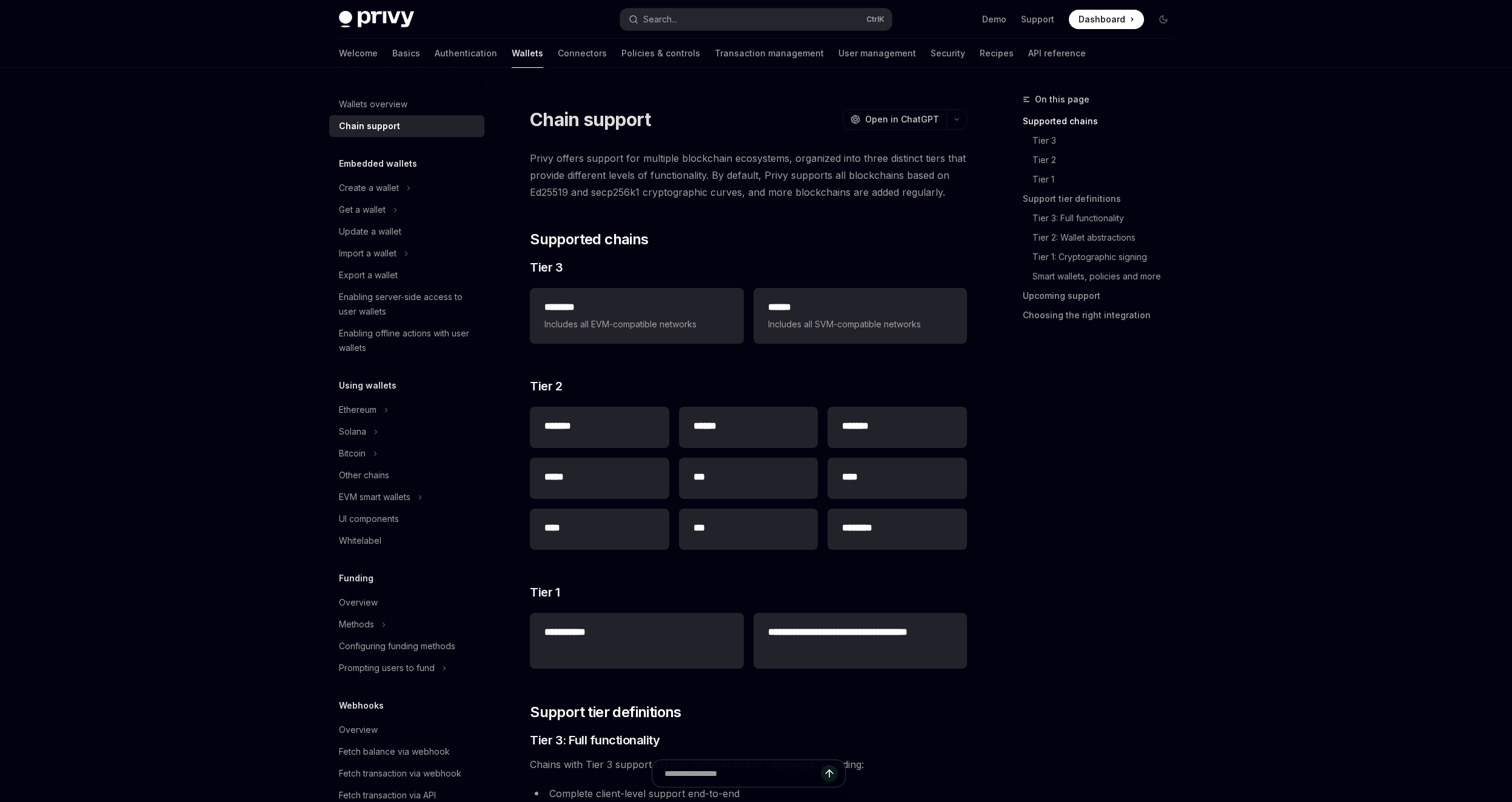
scroll to position [1, 0]
